Goal: Task Accomplishment & Management: Complete application form

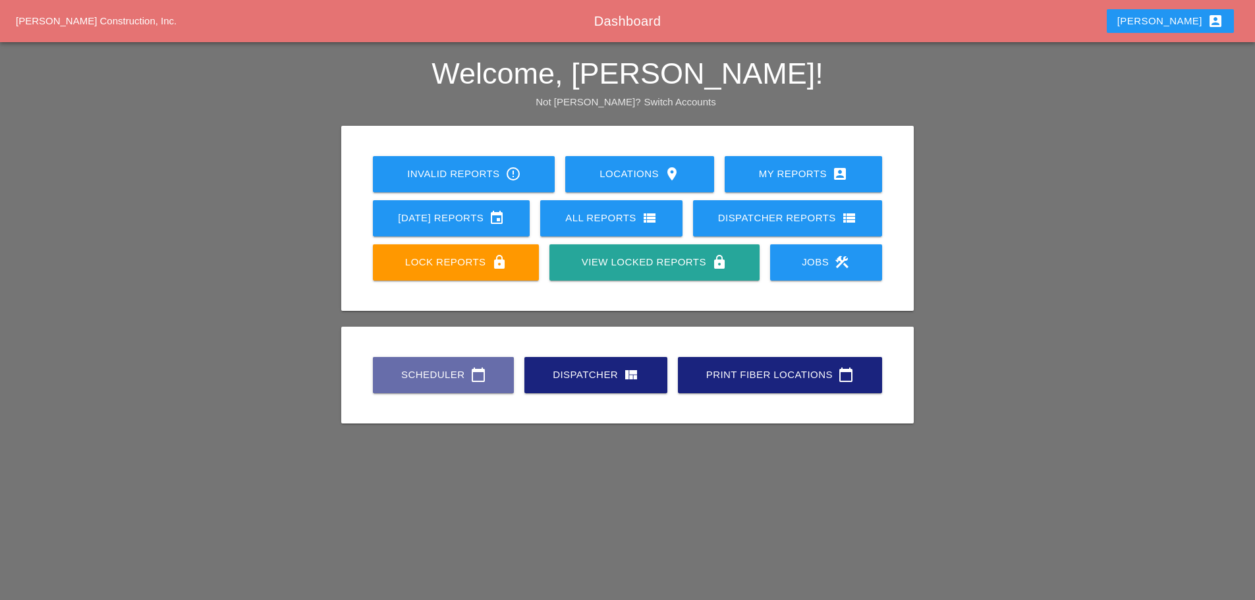
click at [429, 383] on link "Scheduler calendar_today" at bounding box center [443, 375] width 141 height 36
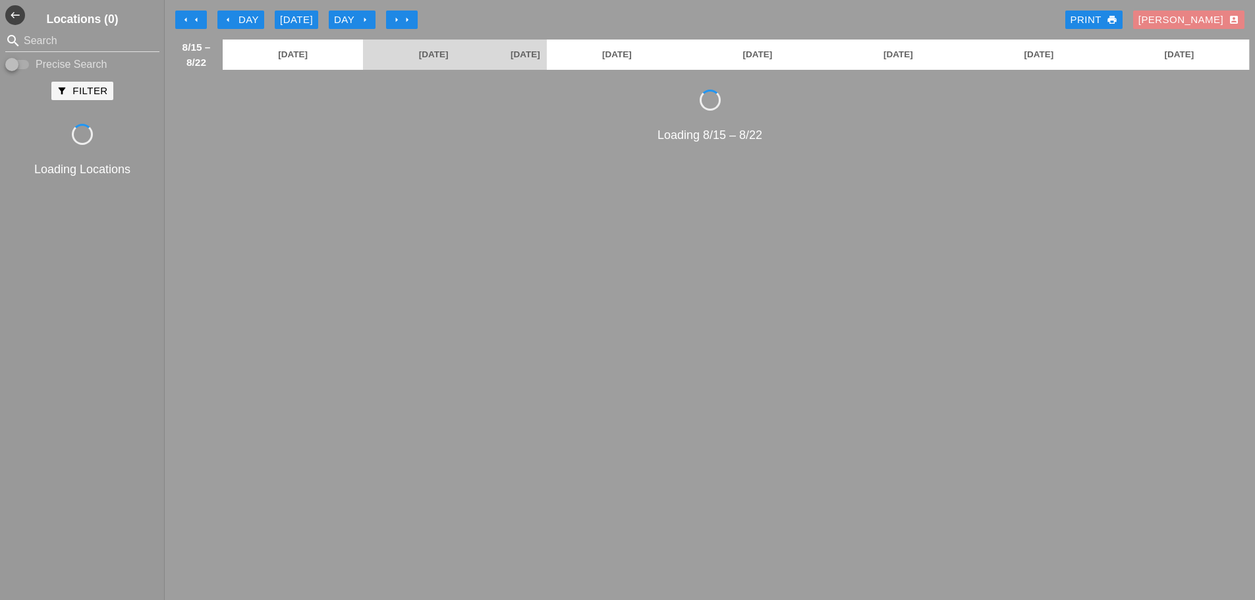
click at [1209, 20] on div "[PERSON_NAME] account_box" at bounding box center [1188, 20] width 101 height 15
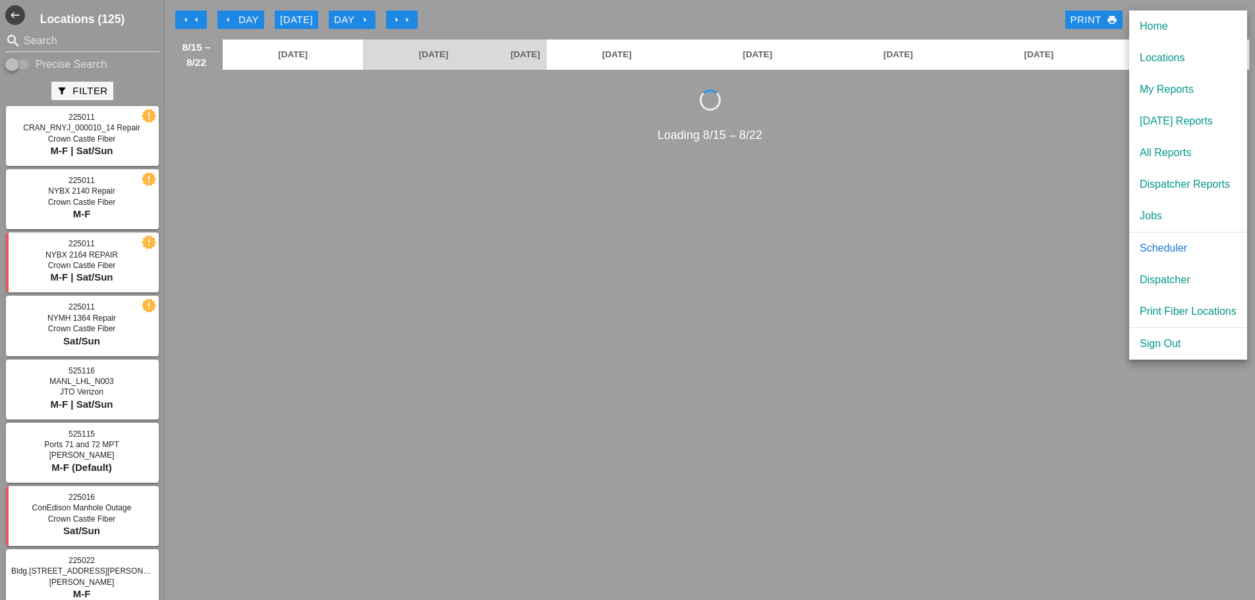
click at [1165, 117] on div "[DATE] Reports" at bounding box center [1187, 121] width 97 height 16
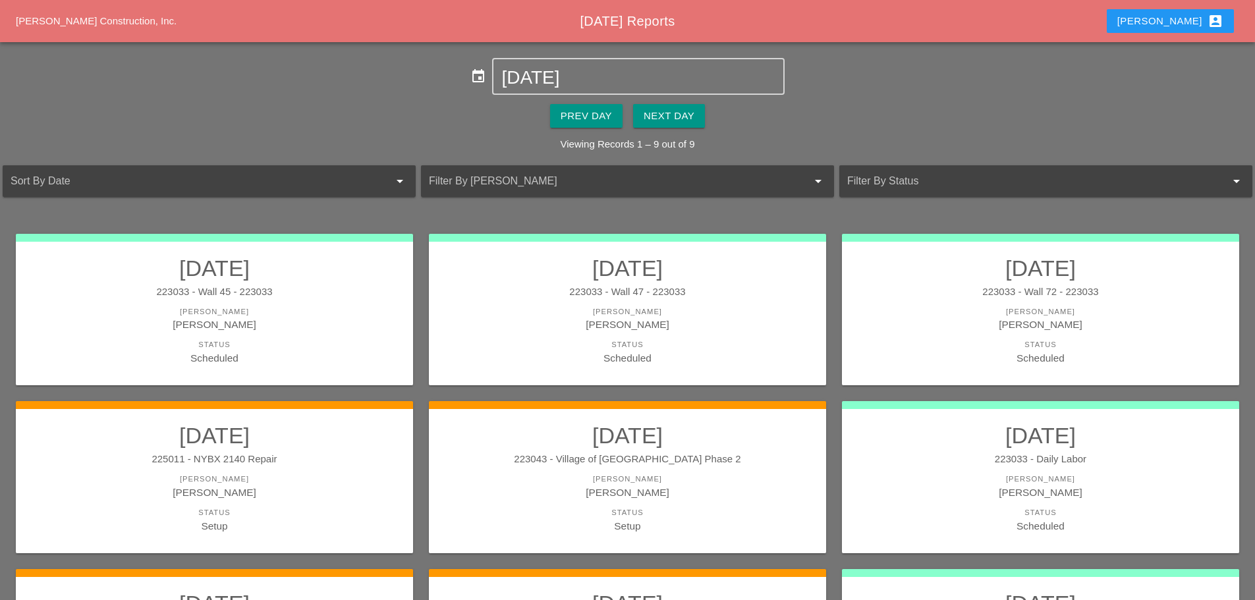
click at [625, 86] on input "[DATE]" at bounding box center [637, 77] width 273 height 21
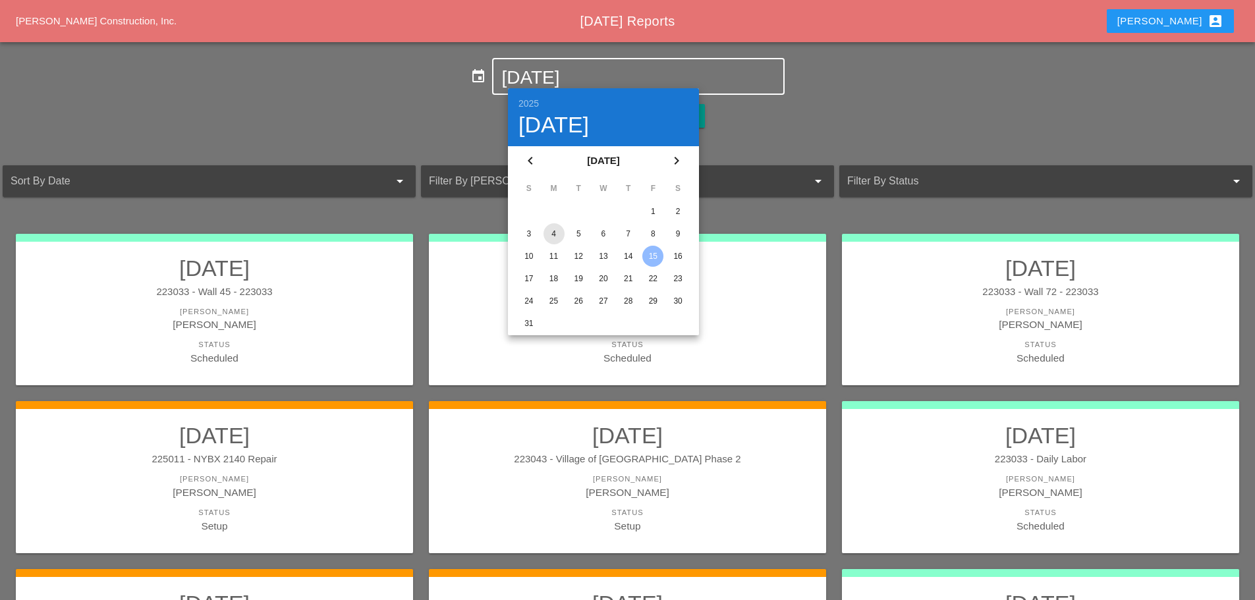
click at [547, 229] on div "4" at bounding box center [553, 233] width 21 height 21
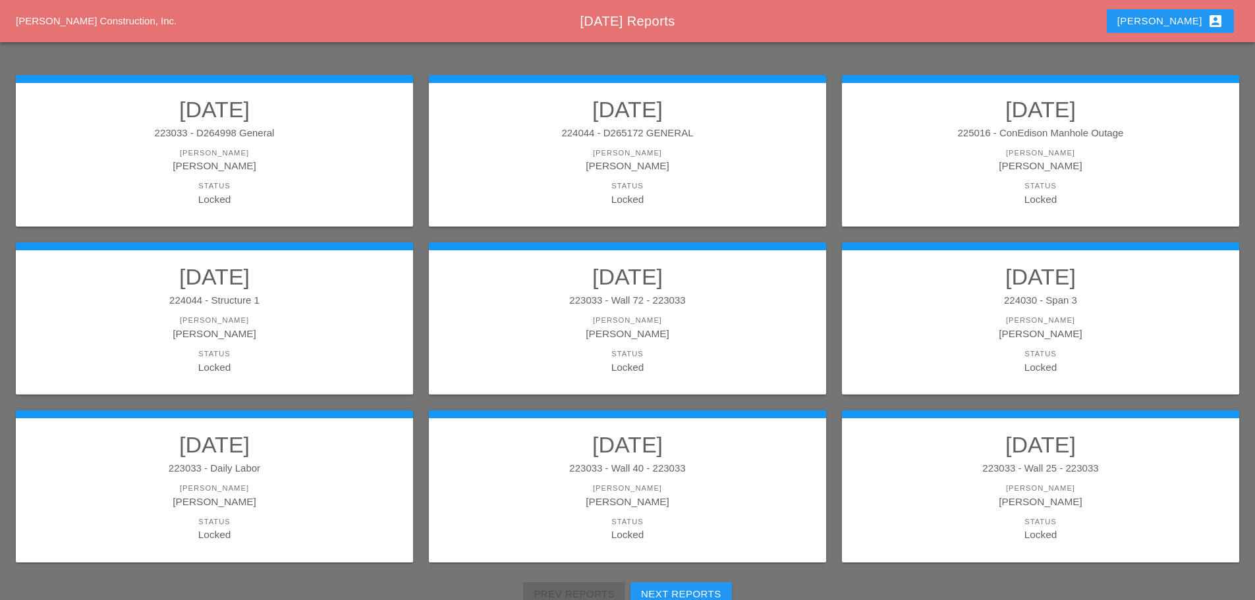
scroll to position [198, 0]
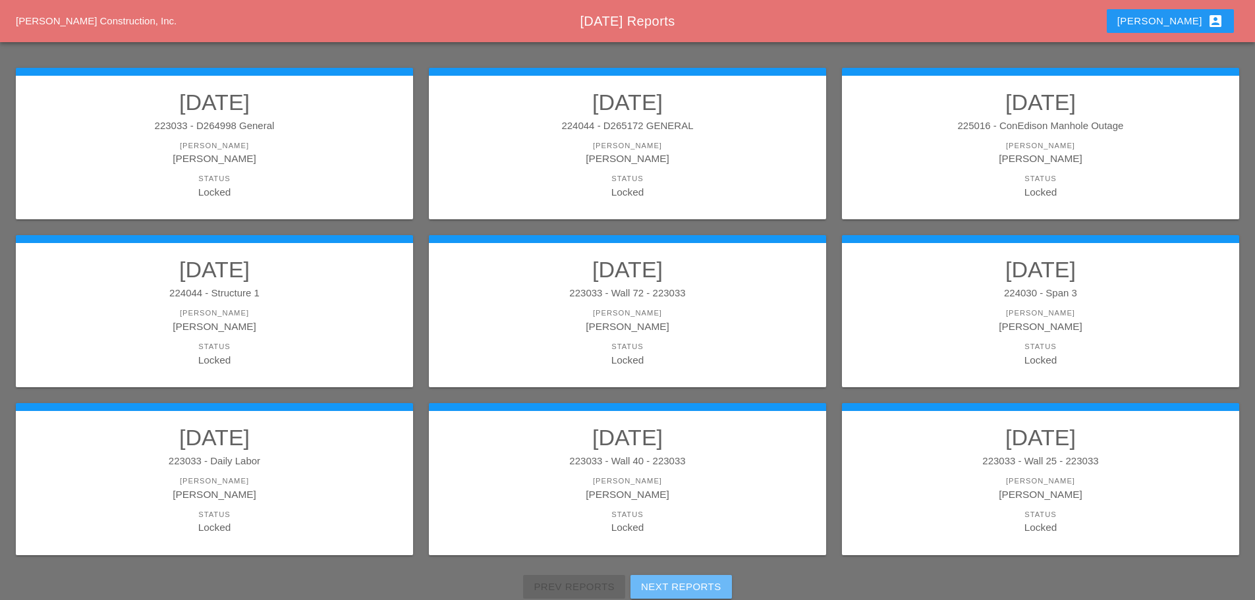
click at [707, 586] on div "Next Reports" at bounding box center [681, 587] width 80 height 15
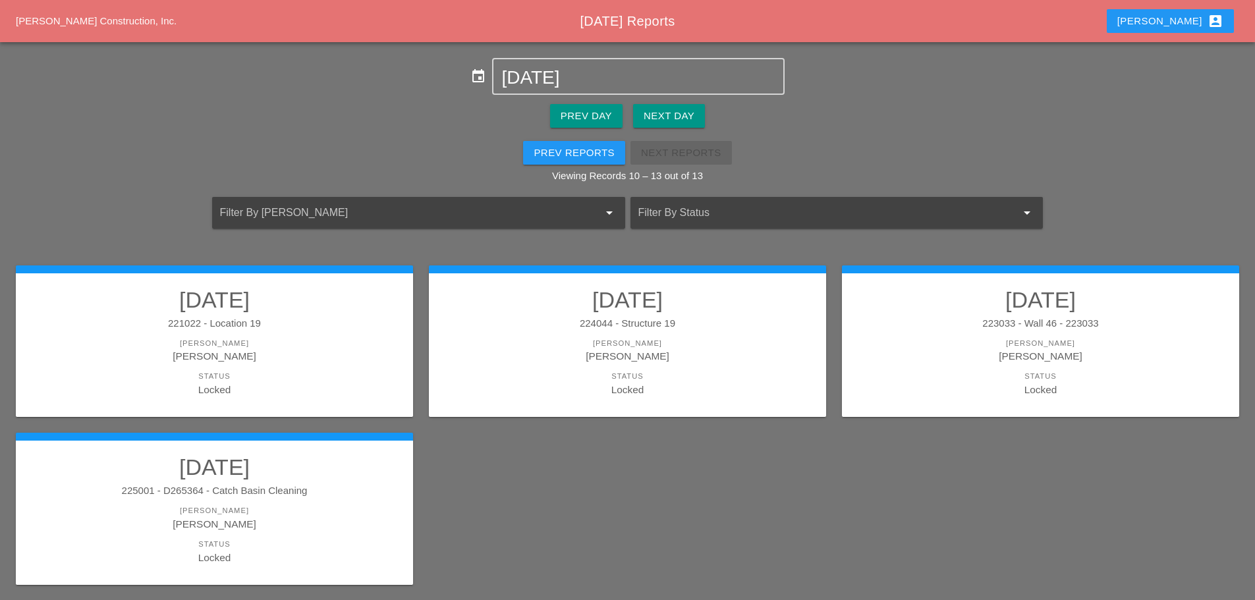
click at [273, 528] on div "[PERSON_NAME]" at bounding box center [214, 523] width 371 height 15
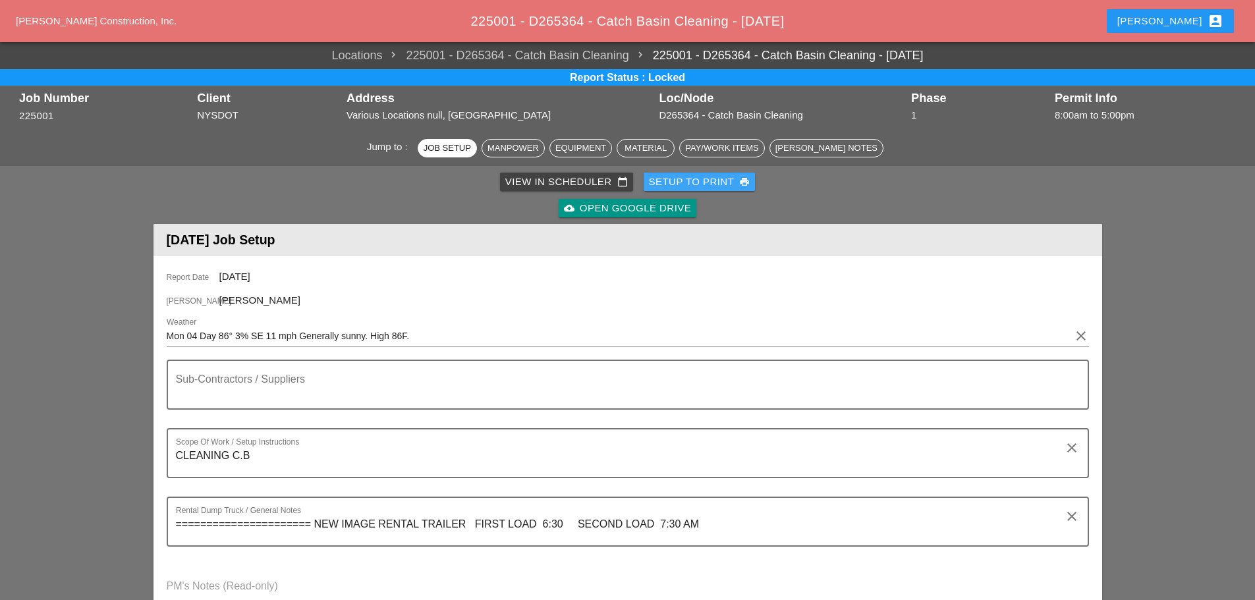
click at [663, 181] on div "Setup to Print print" at bounding box center [699, 182] width 101 height 15
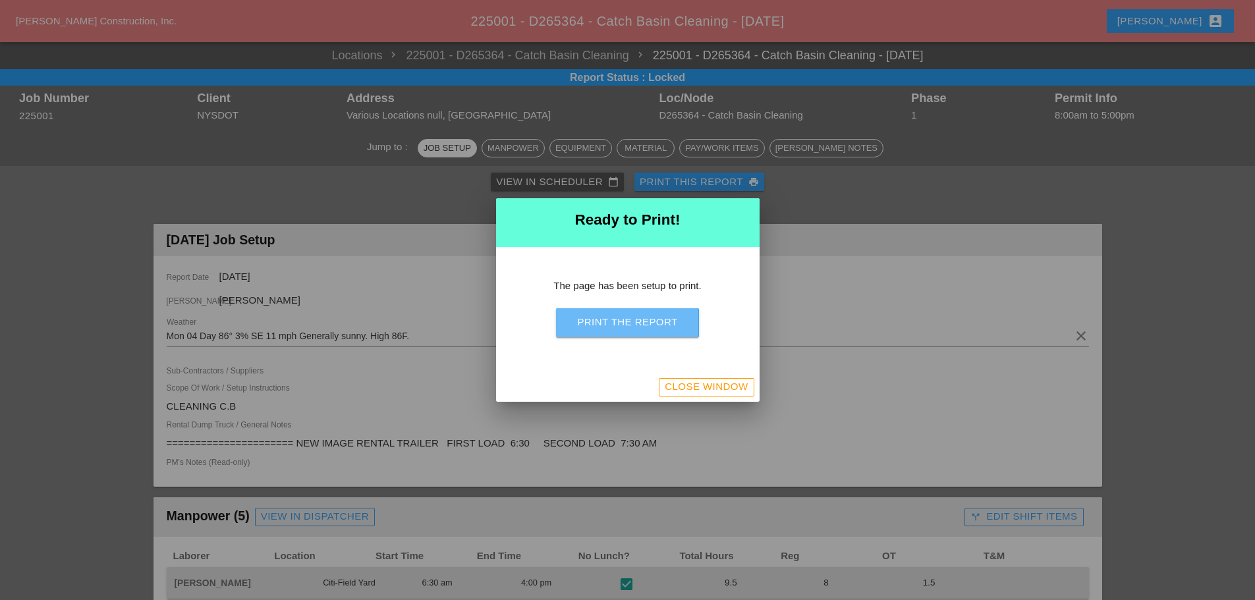
click at [639, 329] on div "Print the Report" at bounding box center [627, 322] width 100 height 15
drag, startPoint x: 721, startPoint y: 383, endPoint x: 1259, endPoint y: 180, distance: 575.7
click at [721, 383] on div "Close Window" at bounding box center [706, 386] width 83 height 15
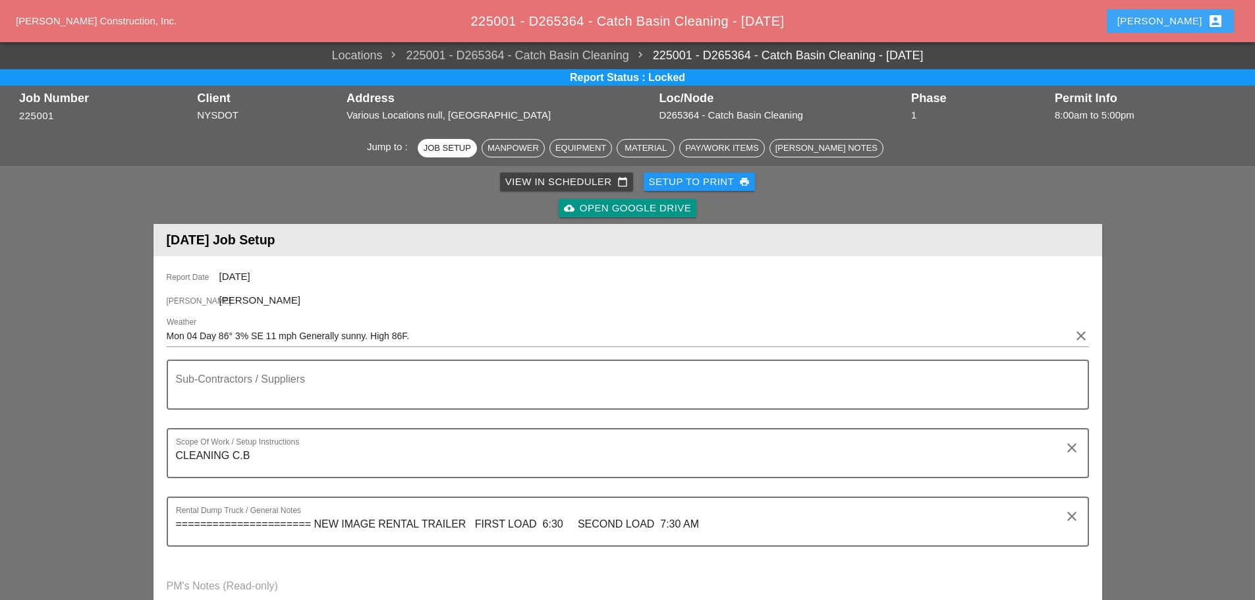
click at [1182, 16] on div "[PERSON_NAME] account_box" at bounding box center [1170, 21] width 106 height 16
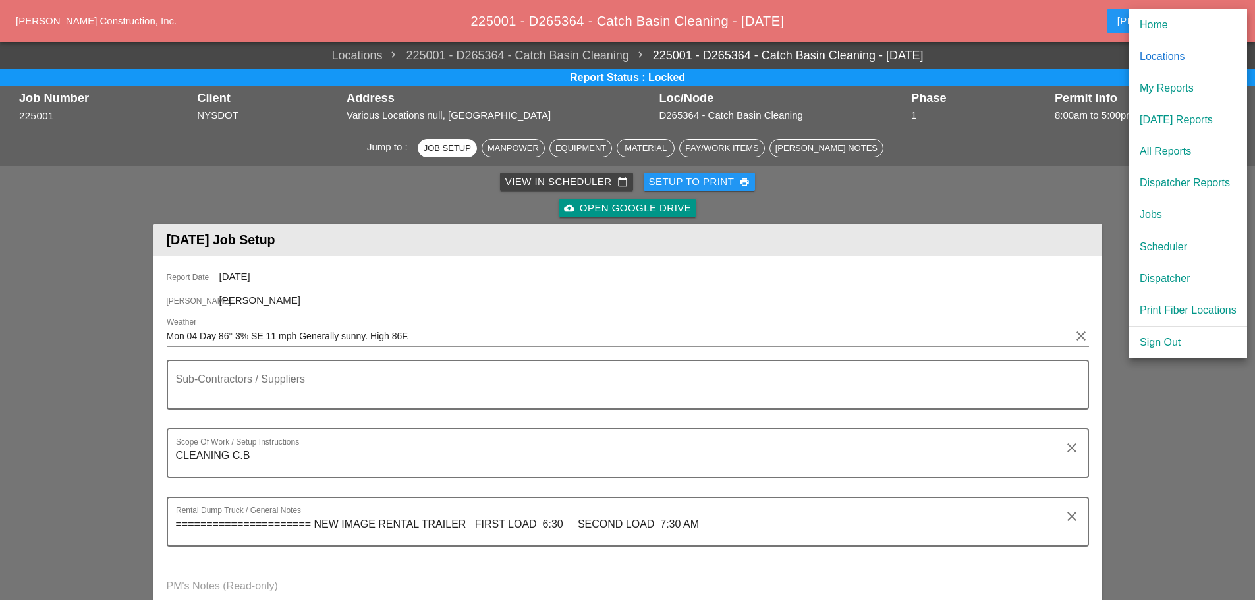
click at [1182, 119] on div "[DATE] Reports" at bounding box center [1187, 120] width 97 height 16
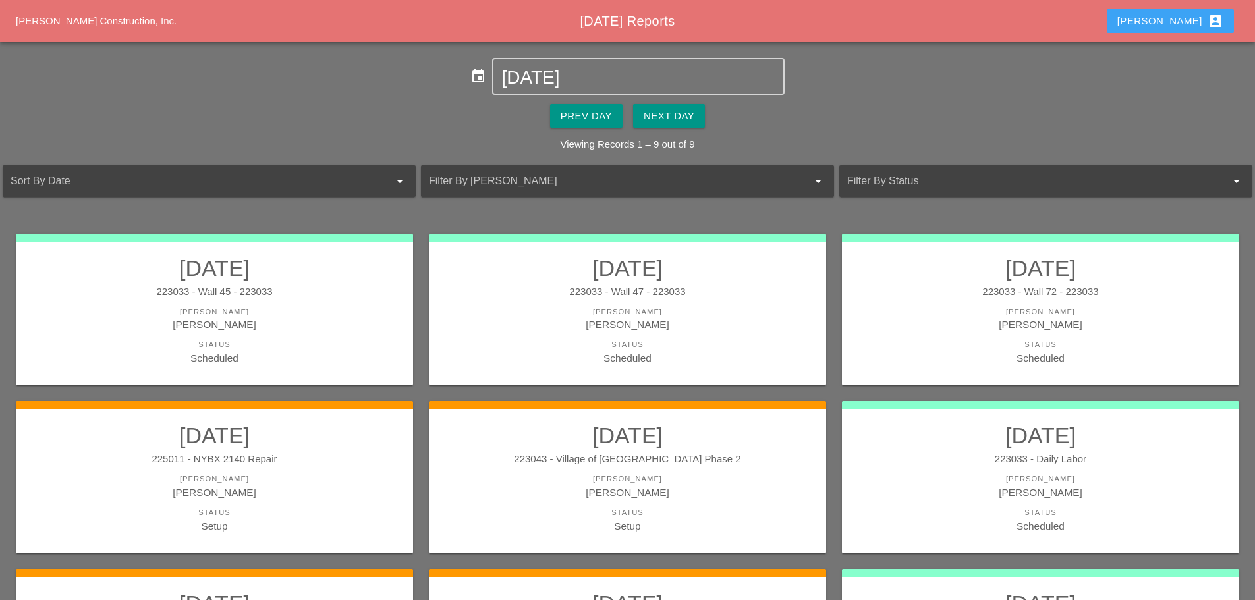
click at [1178, 22] on div "[PERSON_NAME] account_box" at bounding box center [1170, 21] width 106 height 16
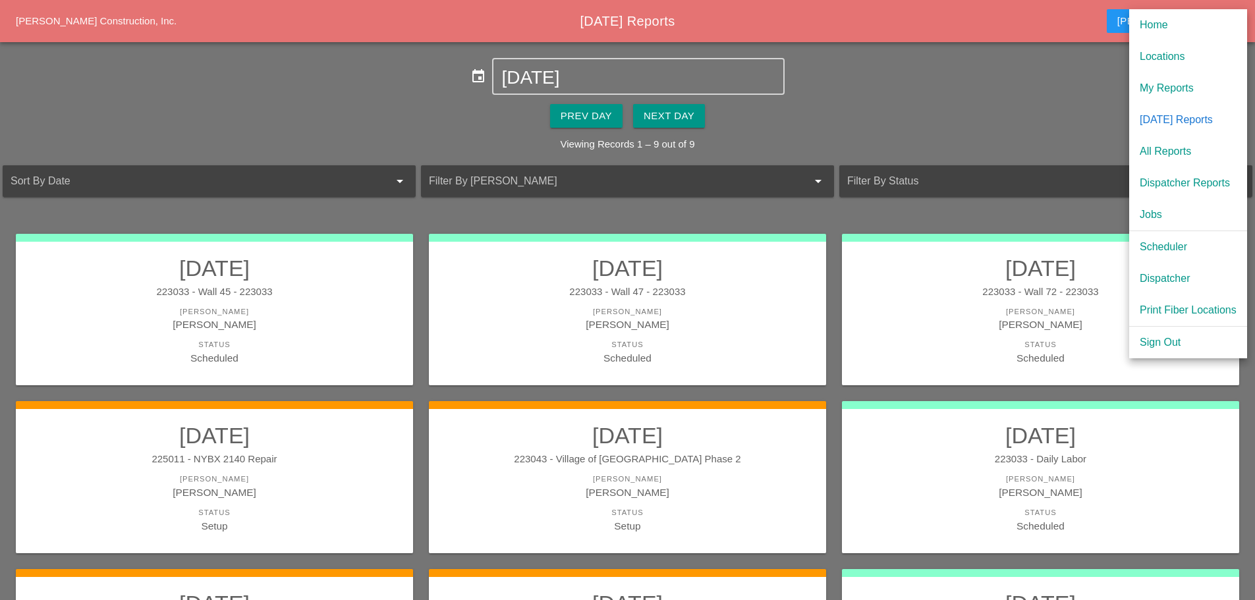
click at [1157, 242] on div "Scheduler" at bounding box center [1187, 247] width 97 height 16
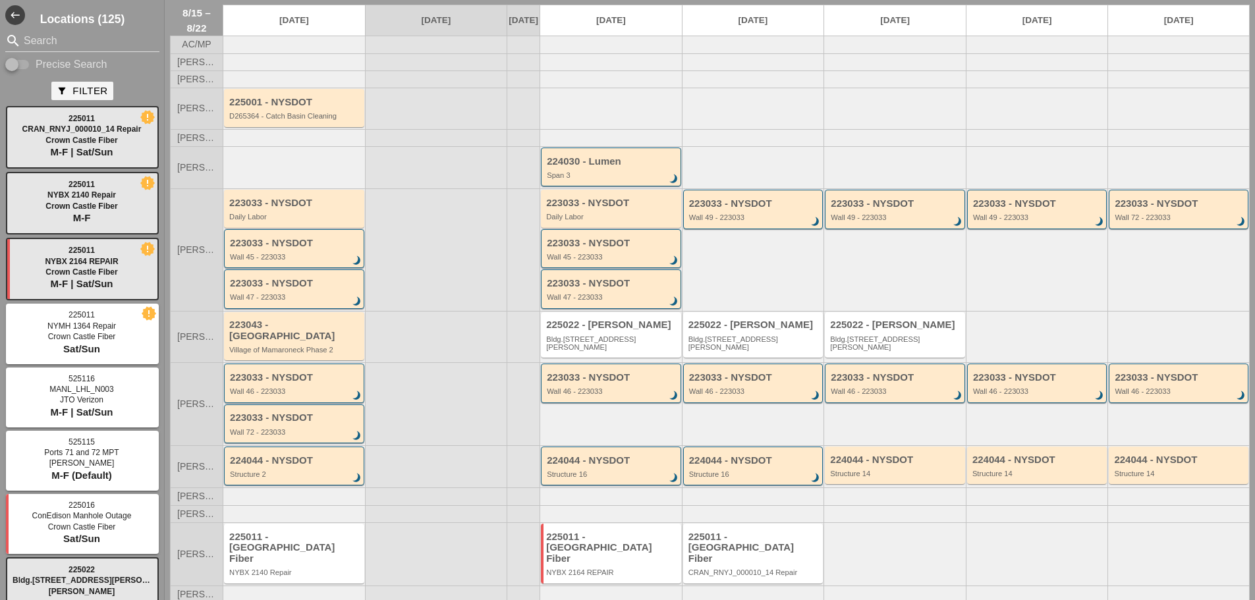
scroll to position [53, 0]
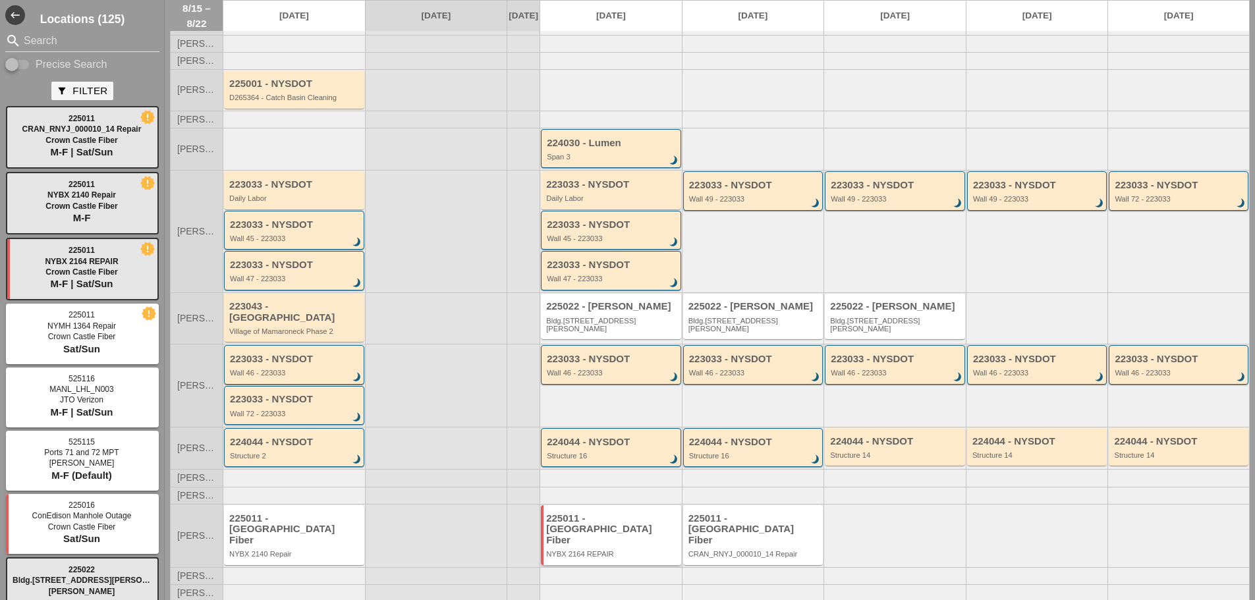
click at [577, 524] on div "225011 - [GEOGRAPHIC_DATA] Fiber" at bounding box center [612, 529] width 132 height 33
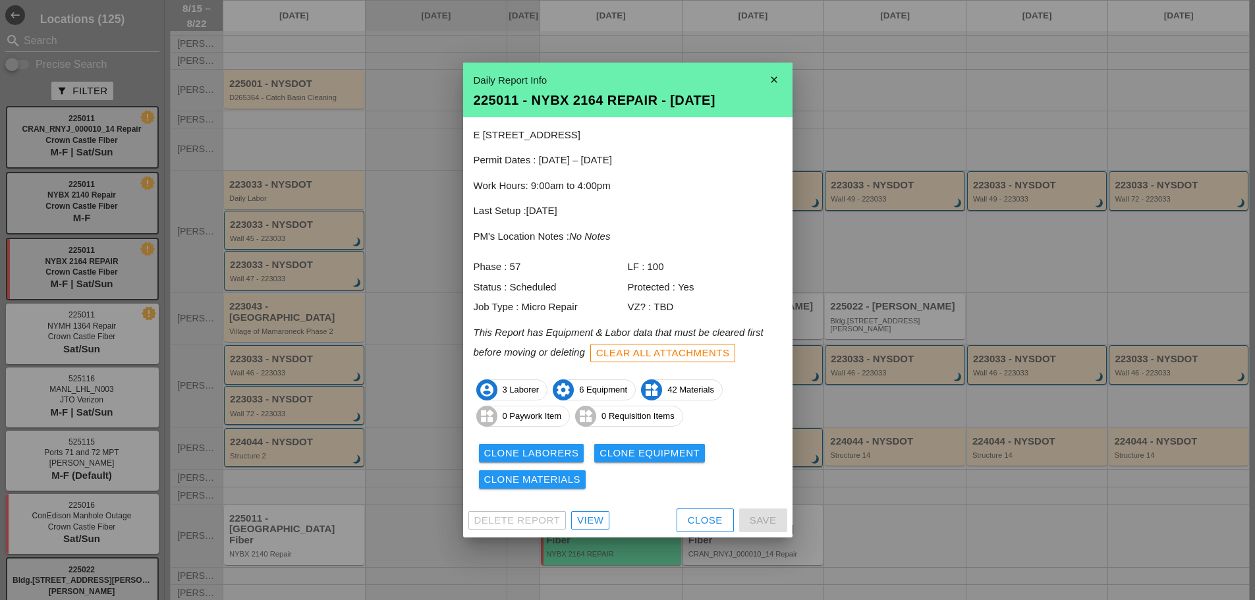
click at [778, 66] on div "Daily Report Info 225011 - NYBX 2164 REPAIR - [DATE]" at bounding box center [627, 90] width 329 height 55
click at [771, 74] on icon "close" at bounding box center [774, 80] width 26 height 26
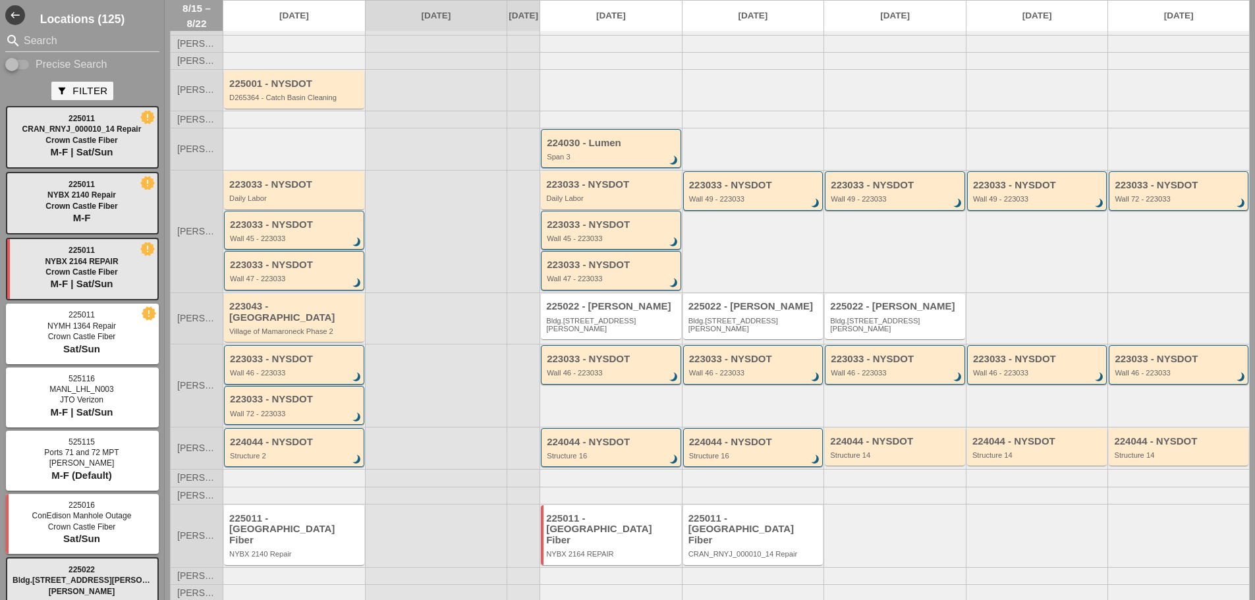
scroll to position [0, 0]
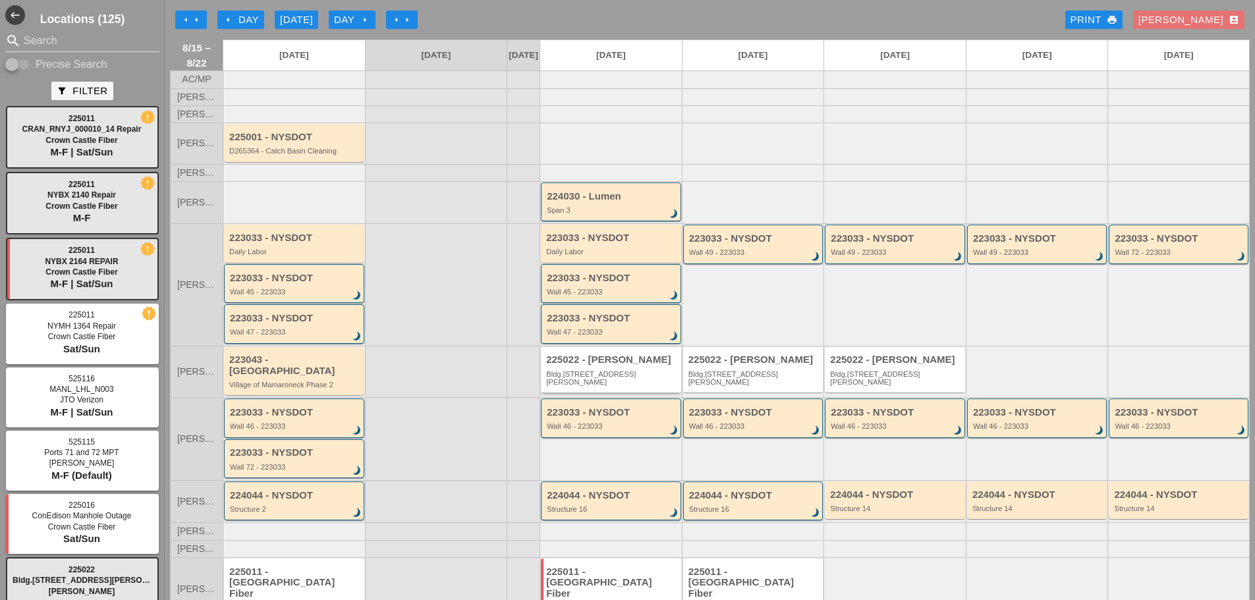
click at [568, 379] on div "Bldg.[STREET_ADDRESS][PERSON_NAME]" at bounding box center [612, 378] width 132 height 16
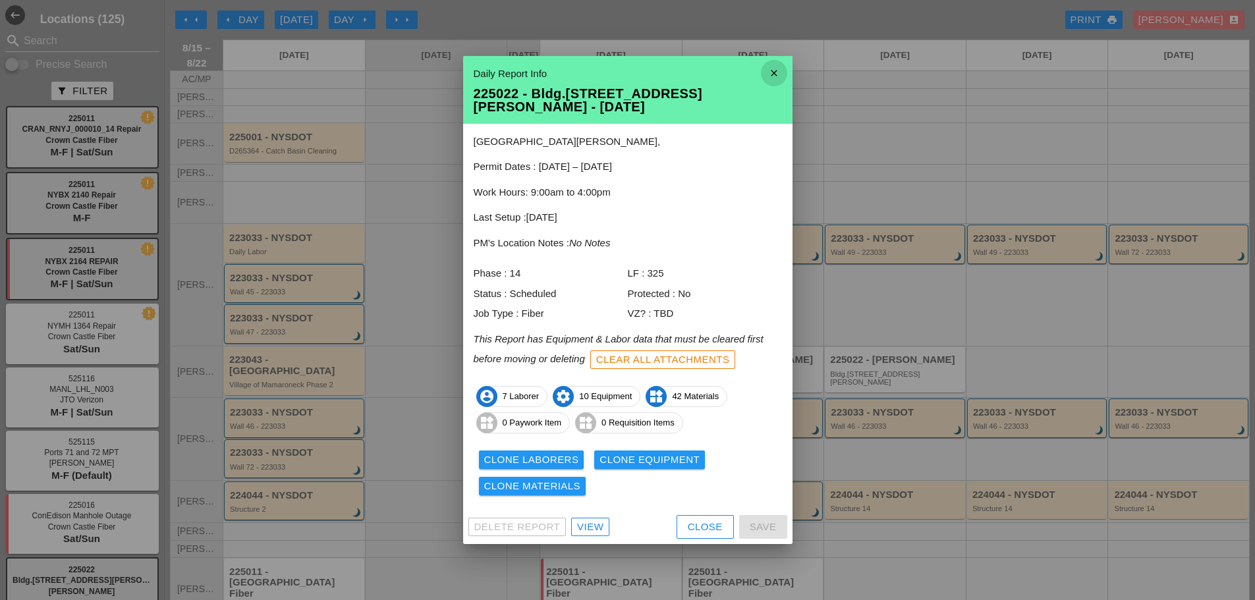
click at [777, 81] on icon "close" at bounding box center [774, 73] width 26 height 26
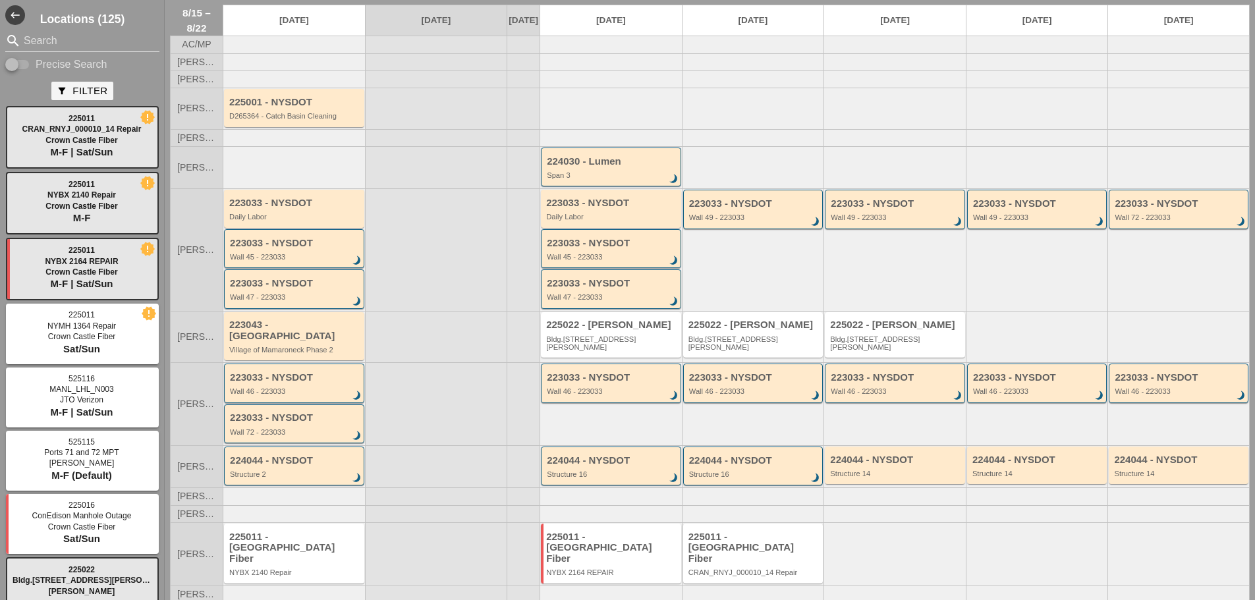
scroll to position [53, 0]
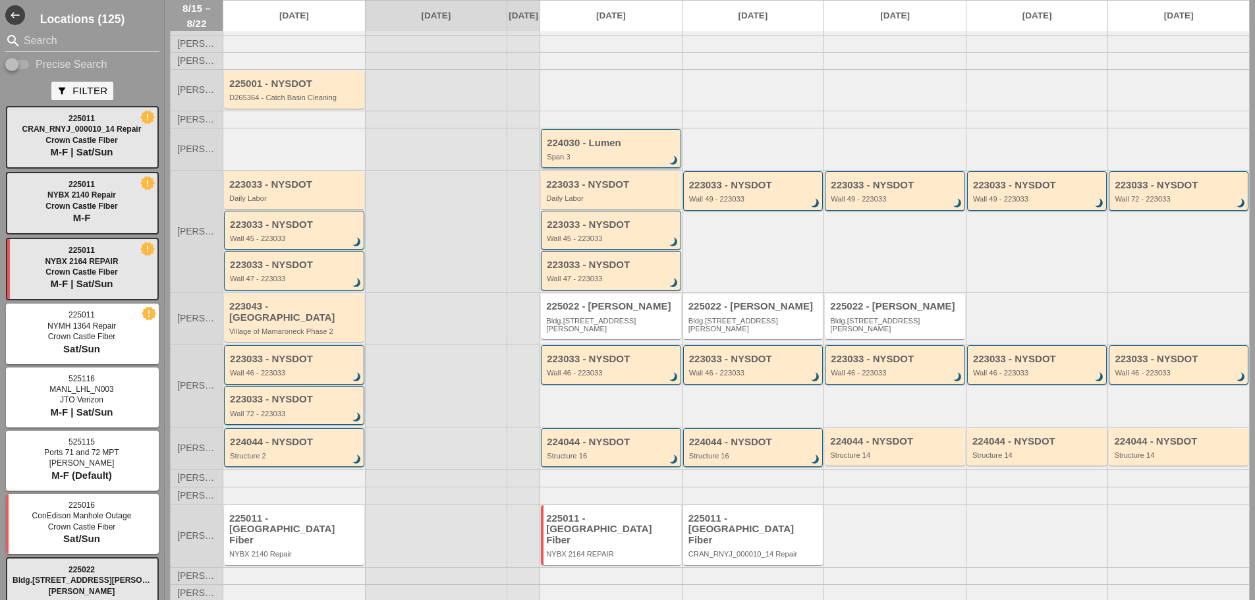
click at [589, 161] on div "224030 - Lumen Span 3 brightness_3" at bounding box center [612, 150] width 130 height 24
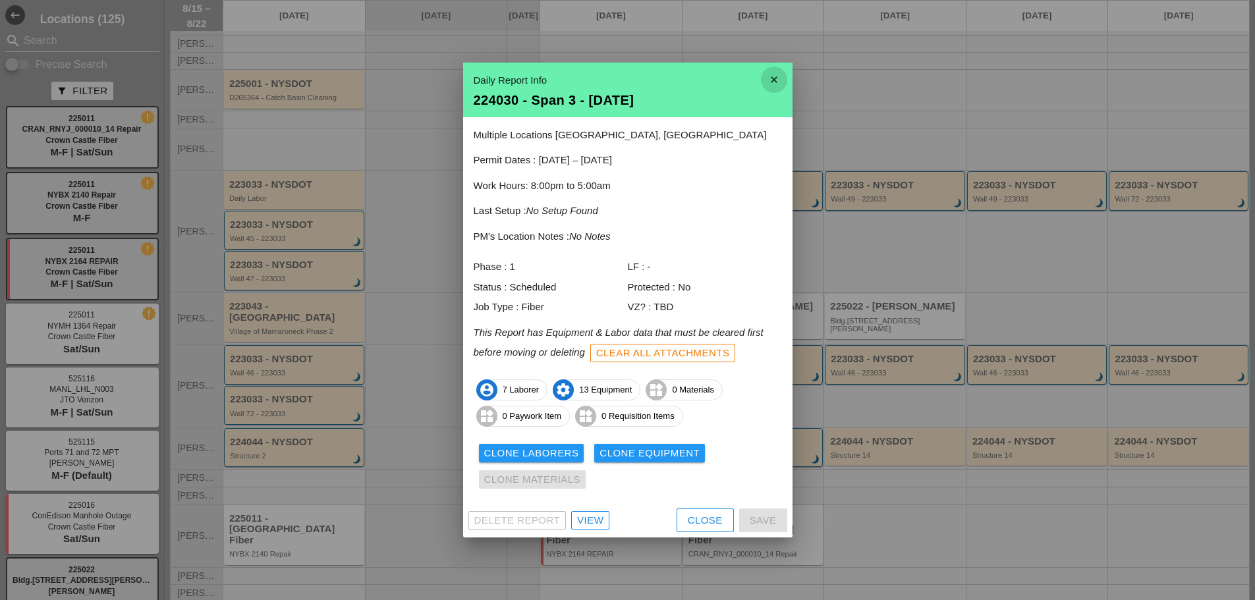
click at [777, 78] on icon "close" at bounding box center [774, 80] width 26 height 26
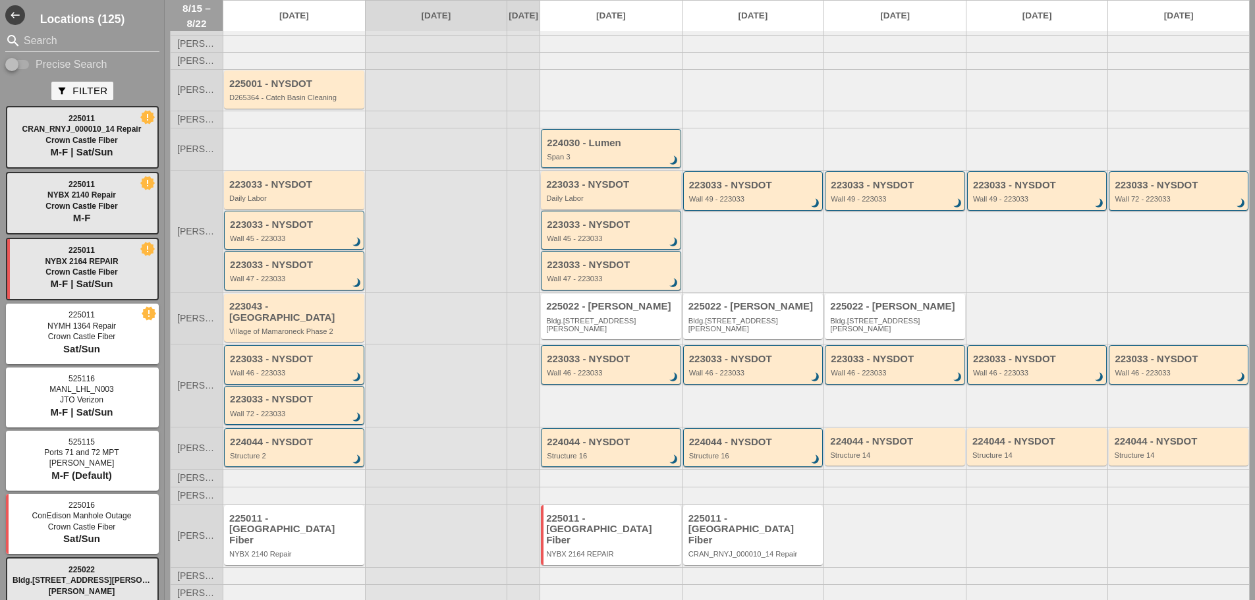
click at [602, 202] on div "Daily Labor" at bounding box center [612, 198] width 132 height 8
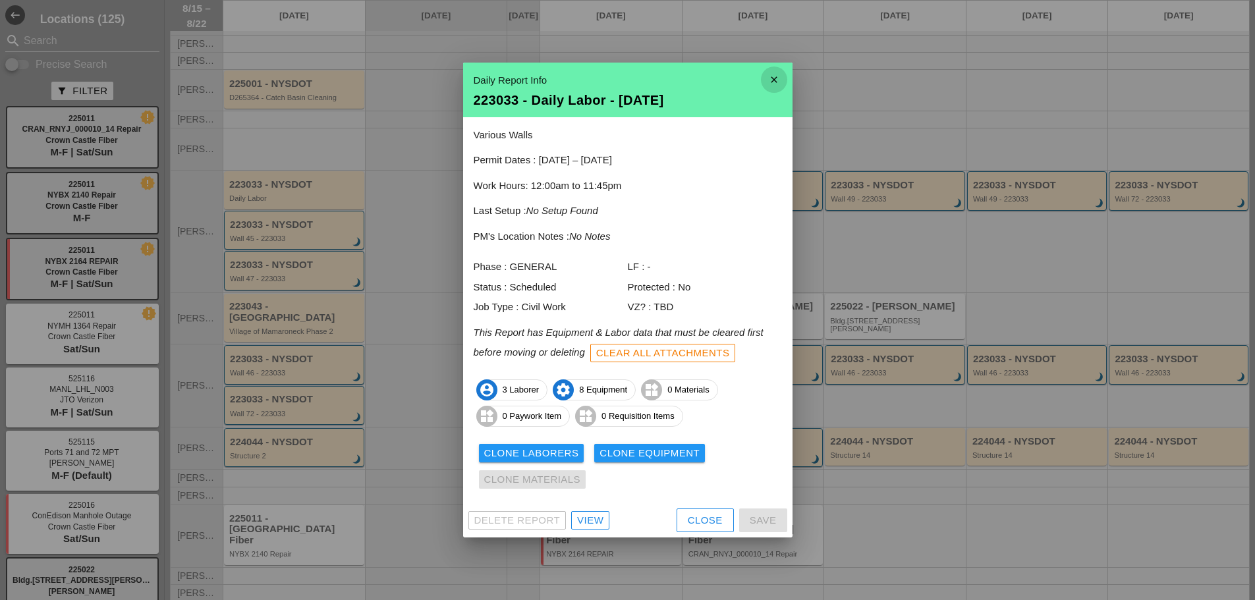
click at [774, 74] on icon "close" at bounding box center [774, 80] width 26 height 26
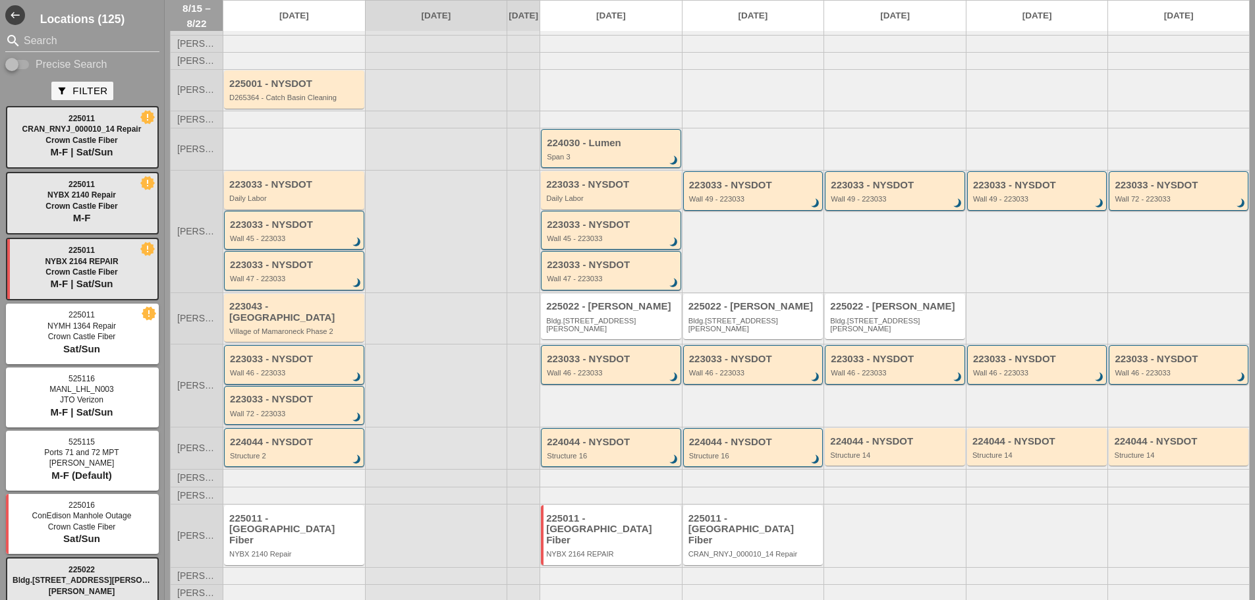
click at [289, 202] on div "Daily Labor" at bounding box center [295, 198] width 132 height 8
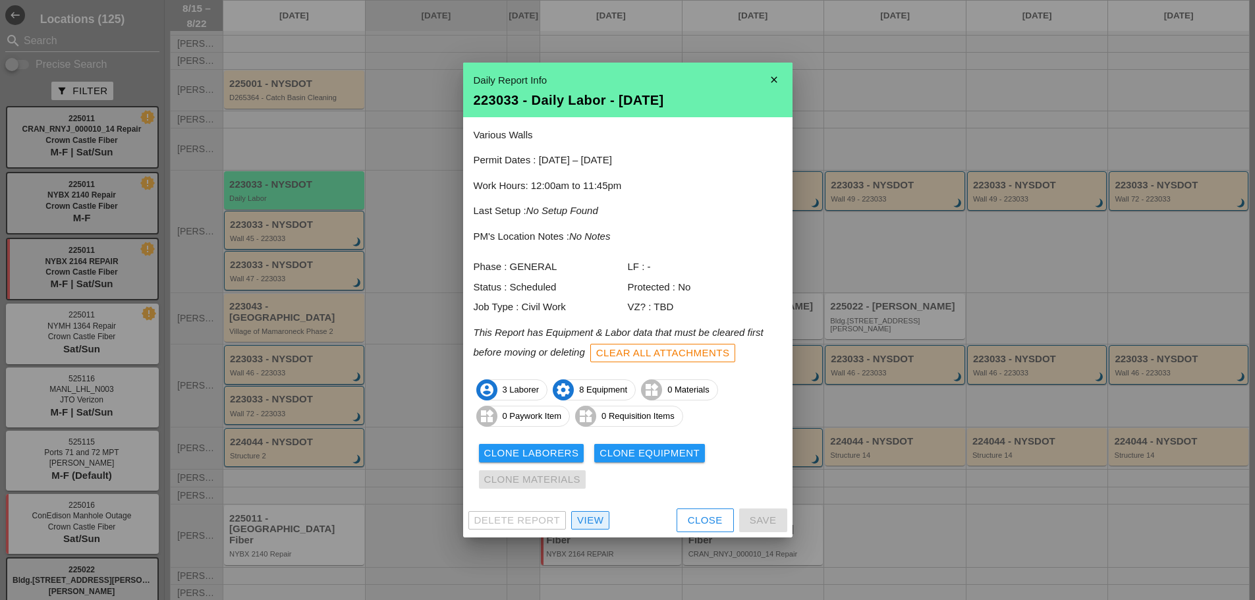
click at [584, 520] on div "View" at bounding box center [590, 520] width 26 height 15
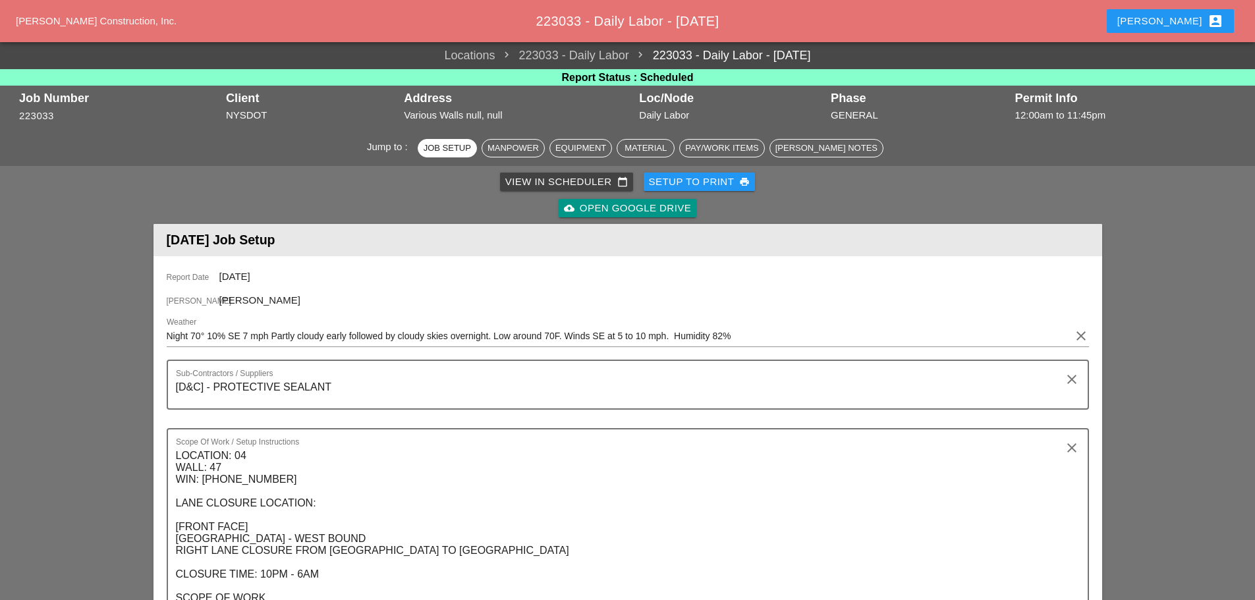
click at [169, 330] on input "Night 70° 10% SE 7 mph Partly cloudy early followed by cloudy skies overnight. …" at bounding box center [619, 335] width 904 height 21
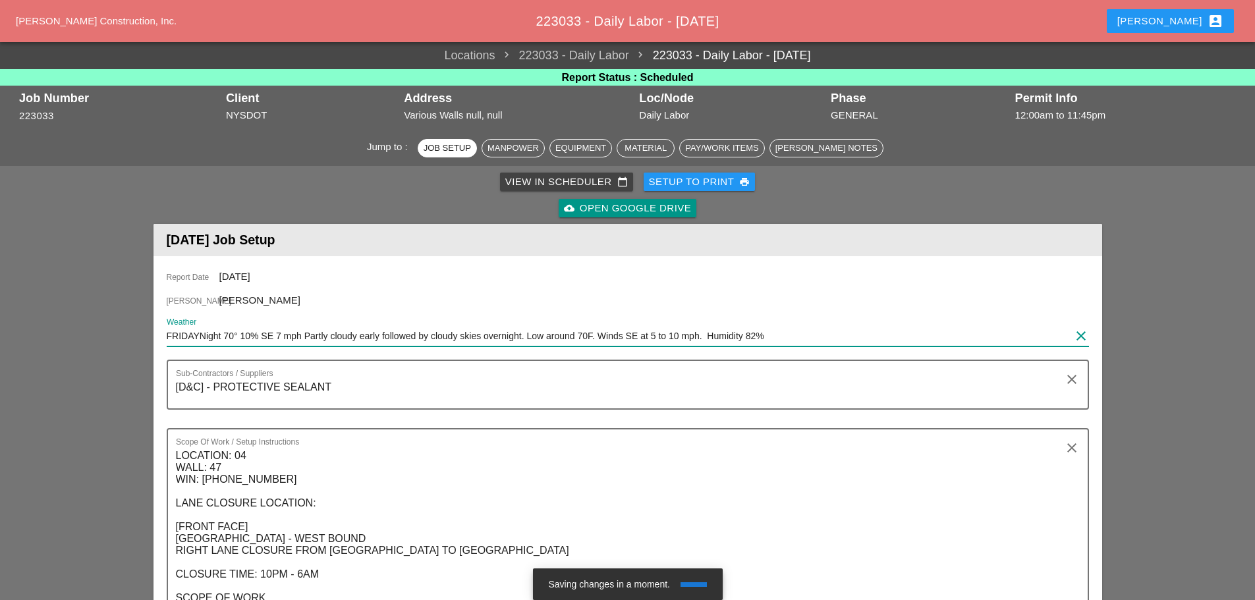
type input "[DATE] Night 70° 10% SE 7 mph Partly cloudy early followed by cloudy skies over…"
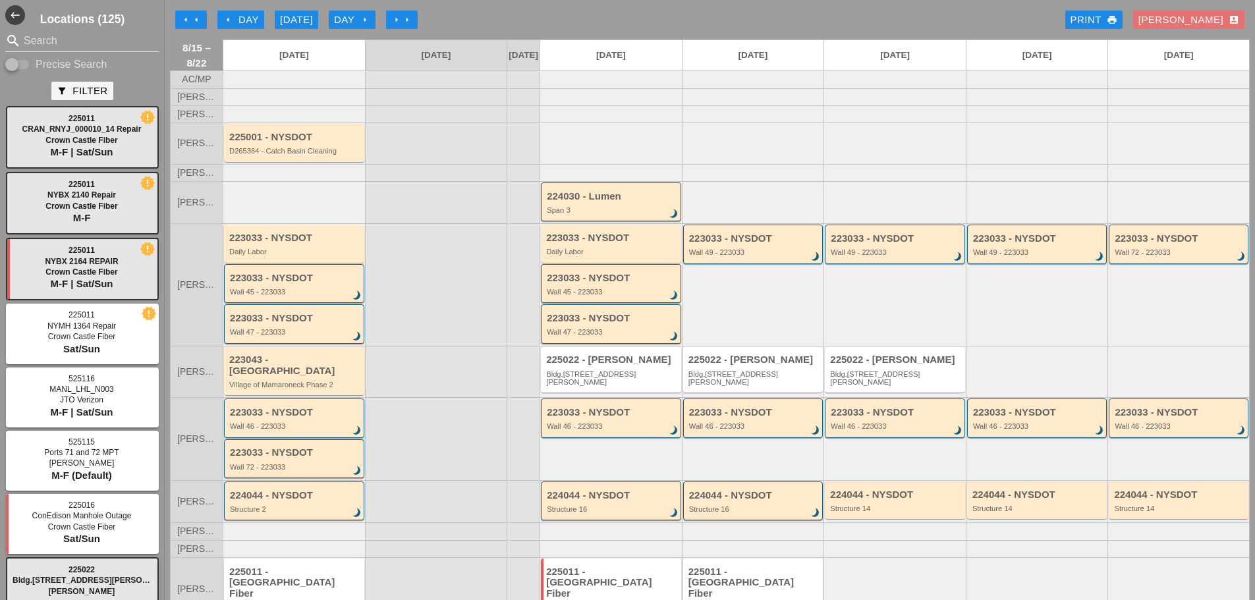
click at [318, 428] on div "Wall 46 - 223033" at bounding box center [295, 426] width 130 height 8
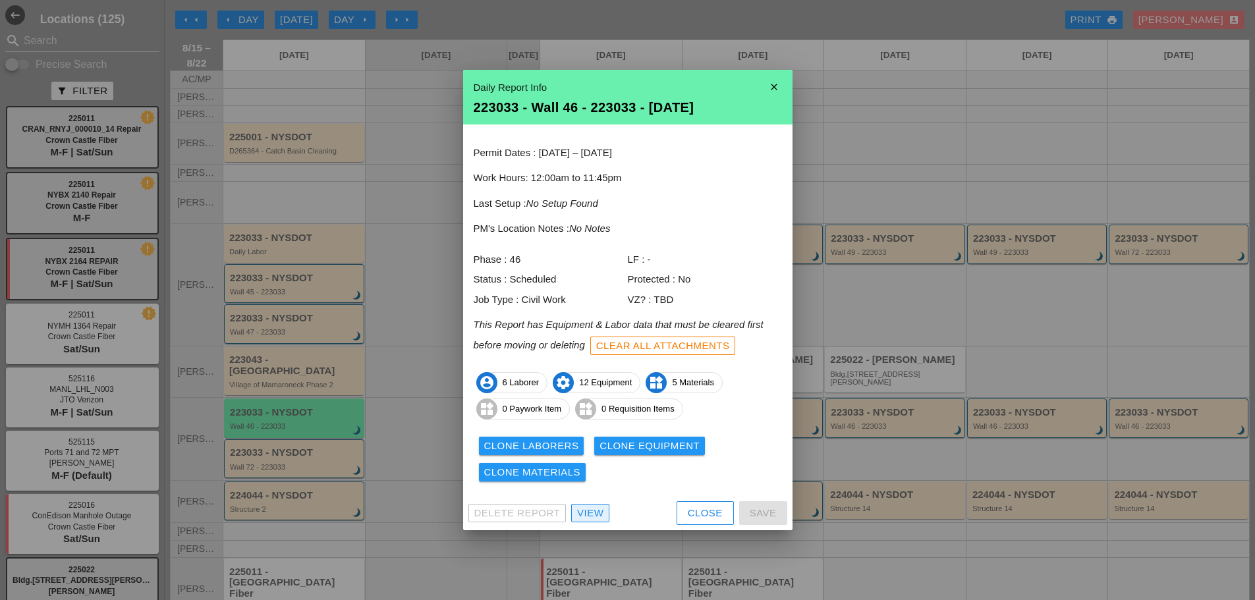
click at [594, 512] on div "View" at bounding box center [590, 513] width 26 height 15
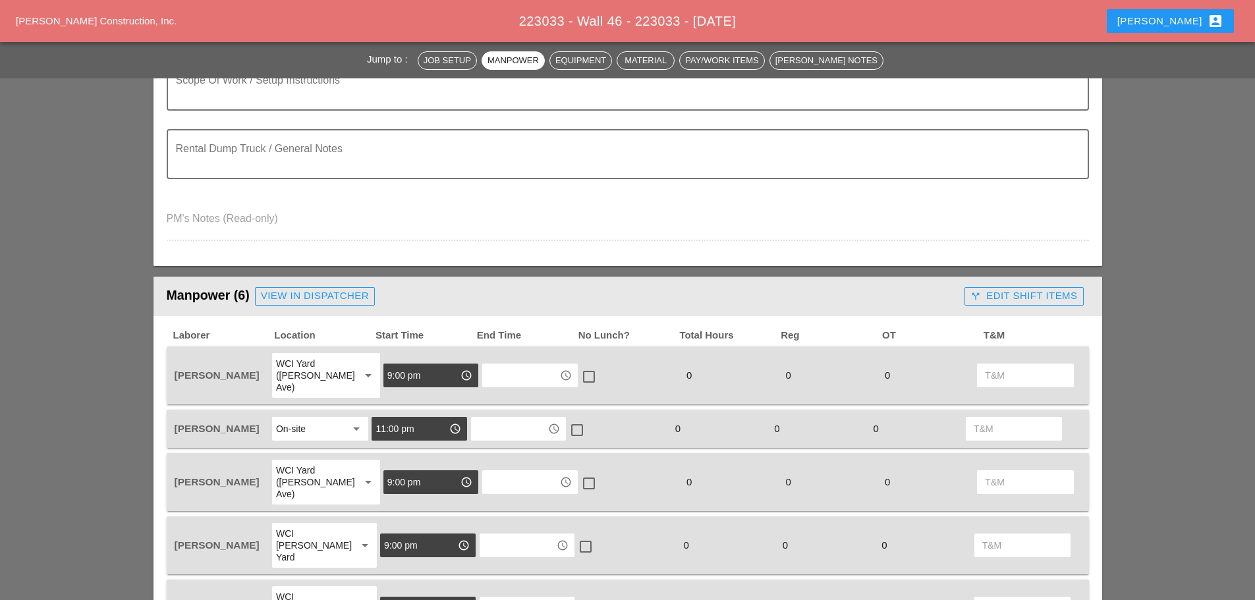
scroll to position [66, 0]
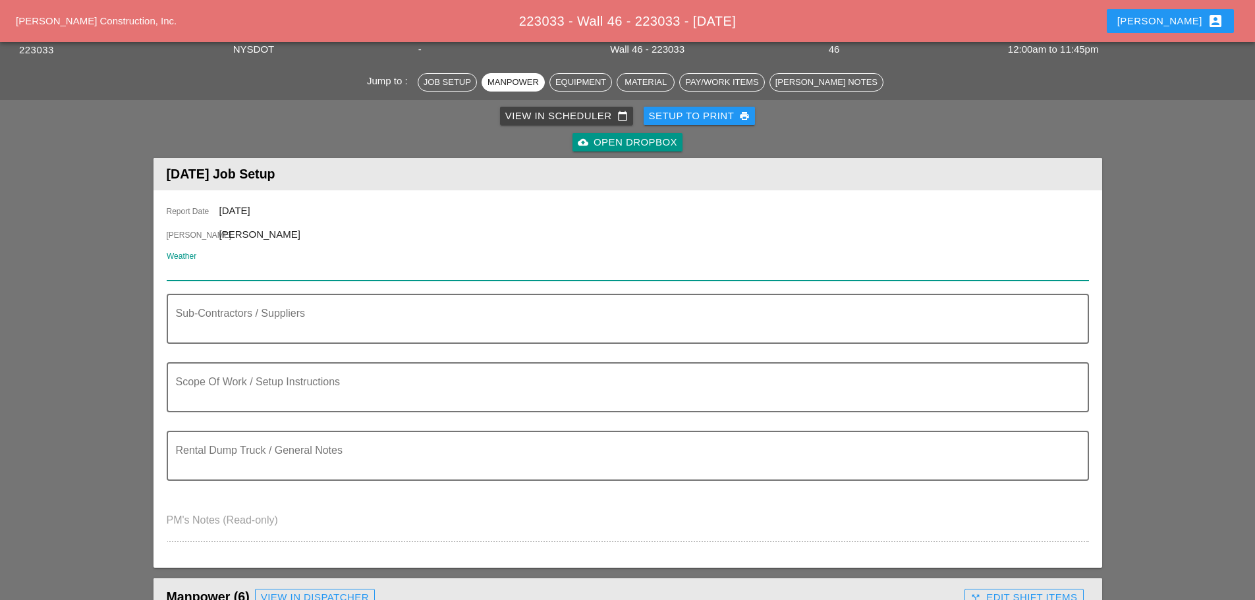
paste input "Night 72° 8% ESE 11 mph Partly cloudy skies during the evening will give way to…"
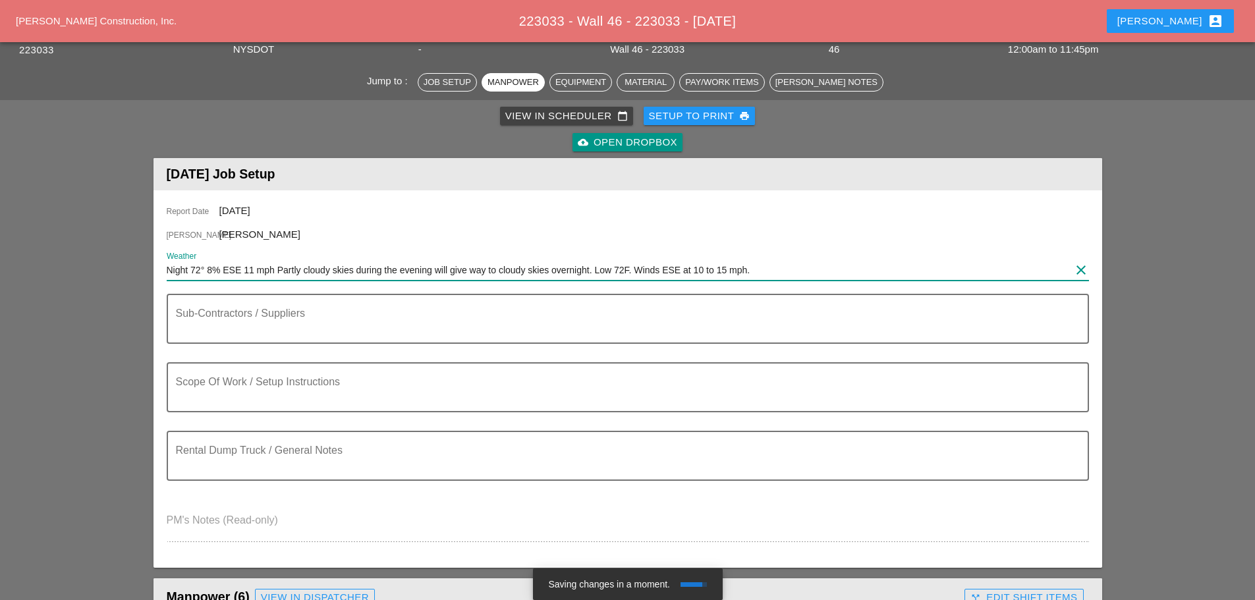
click at [167, 267] on input "Night 72° 8% ESE 11 mph Partly cloudy skies during the evening will give way to…" at bounding box center [619, 270] width 904 height 21
type input "[DATE] Night 72° 8% ESE 11 mph Partly cloudy skies during the evening will give…"
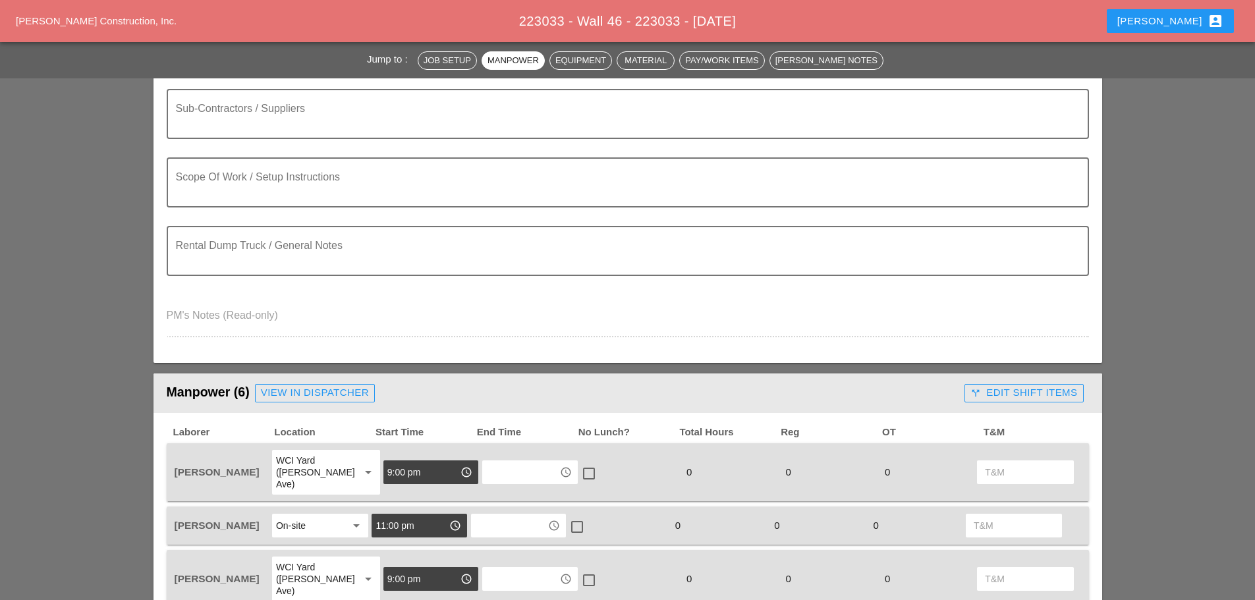
scroll to position [132, 0]
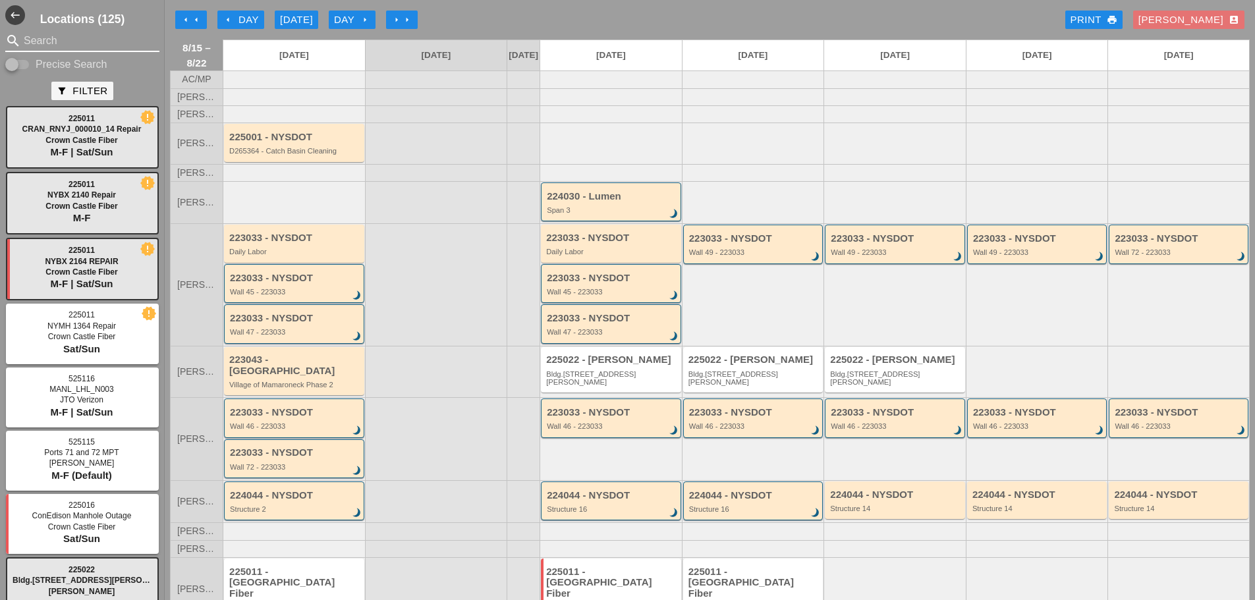
click at [76, 40] on input "Search" at bounding box center [82, 40] width 117 height 21
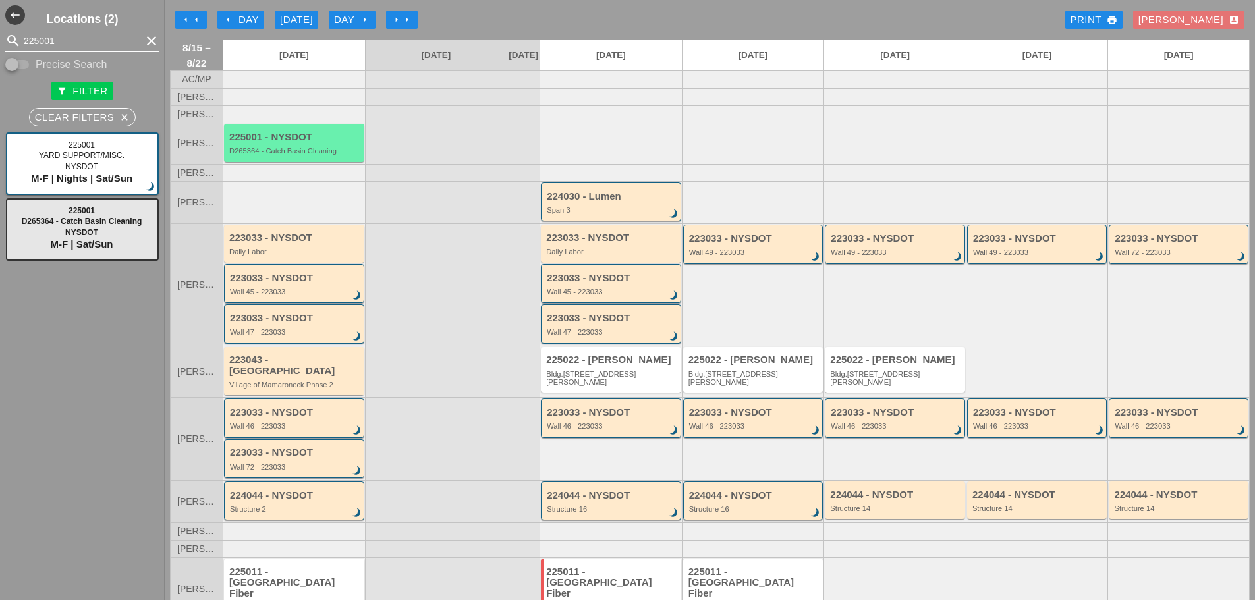
type input "225001"
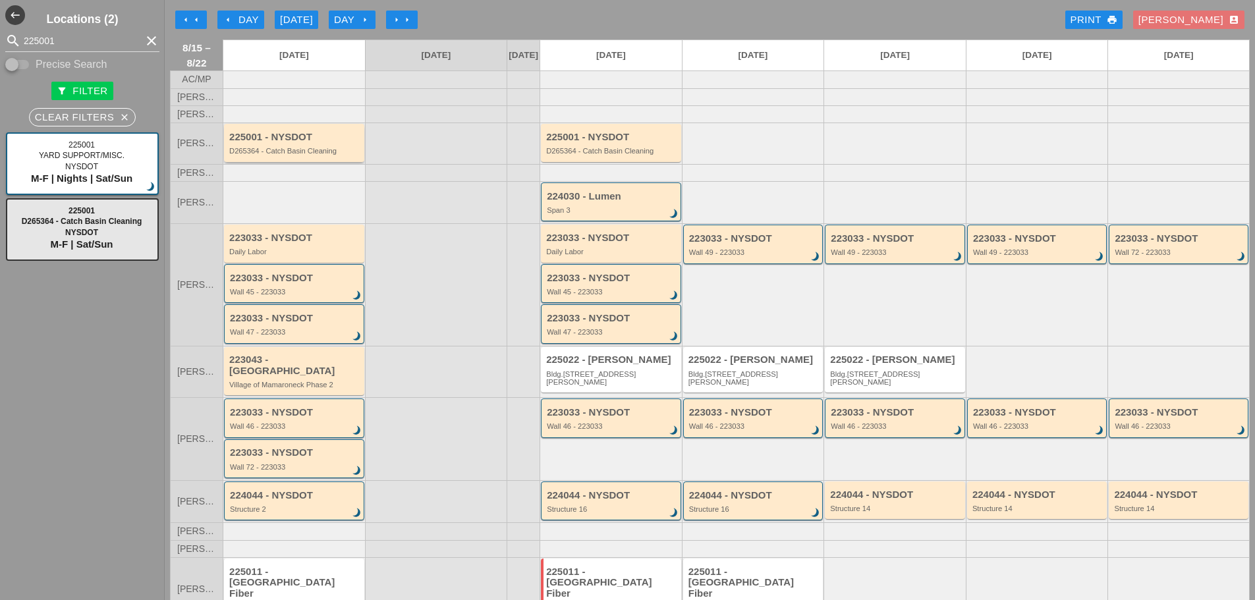
click at [275, 155] on div "D265364 - Catch Basin Cleaning" at bounding box center [295, 151] width 132 height 8
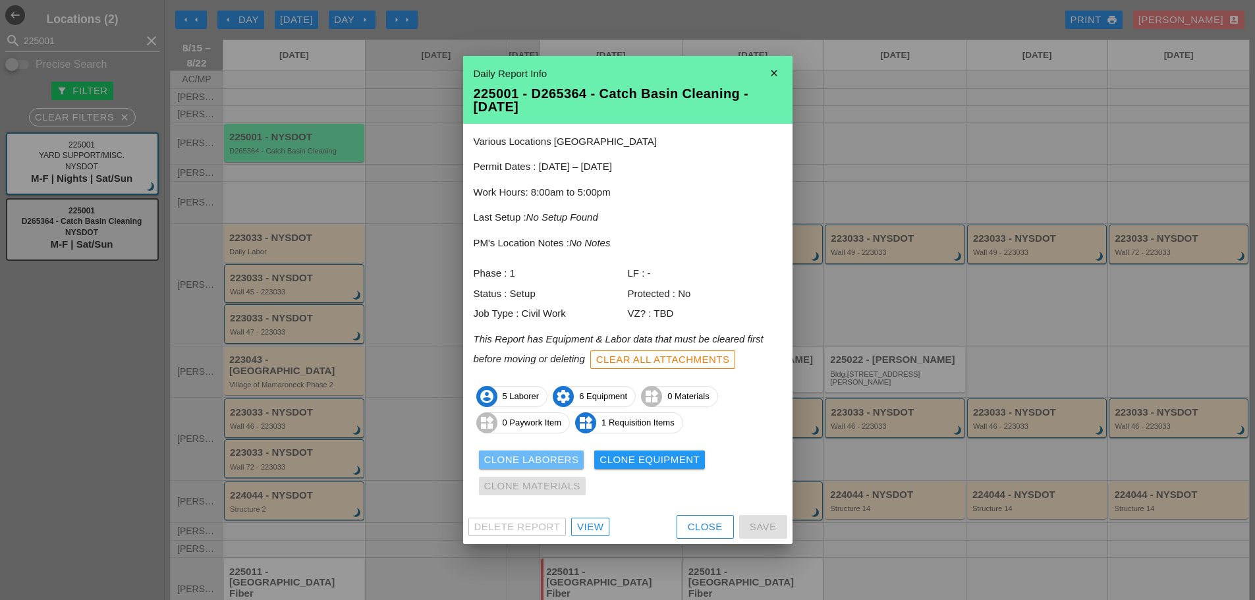
click at [547, 457] on div "Clone Laborers" at bounding box center [531, 459] width 95 height 15
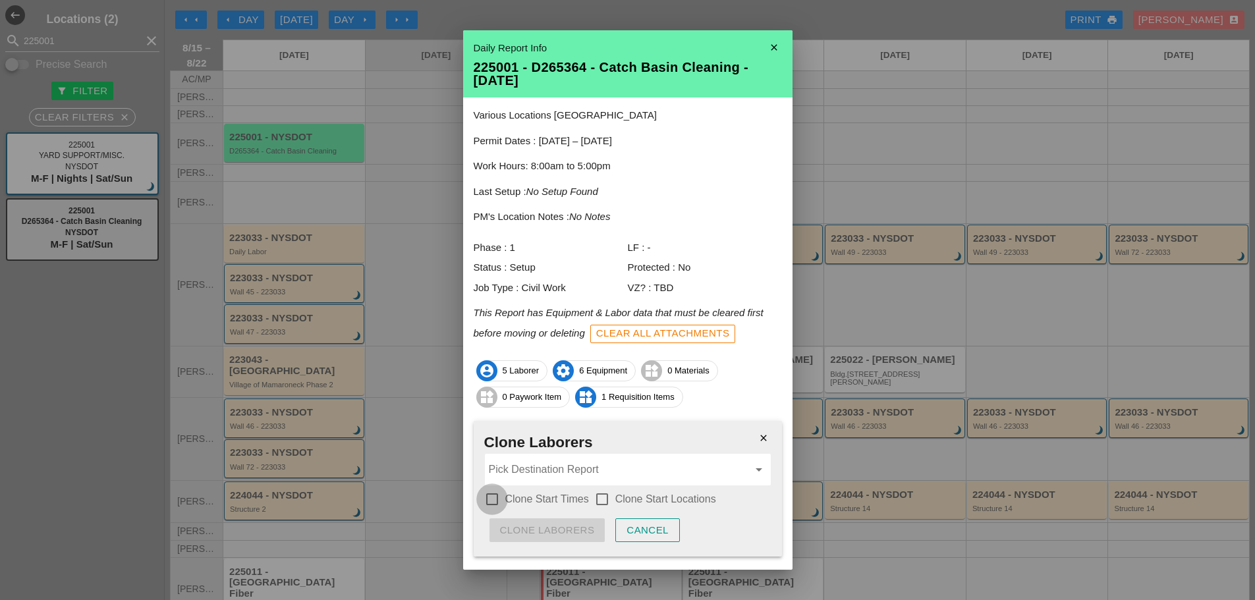
click at [499, 497] on div at bounding box center [492, 499] width 22 height 22
checkbox input "true"
click at [597, 496] on div at bounding box center [602, 499] width 22 height 22
checkbox input "true"
click at [580, 471] on input "Pick Destination Report" at bounding box center [619, 469] width 260 height 21
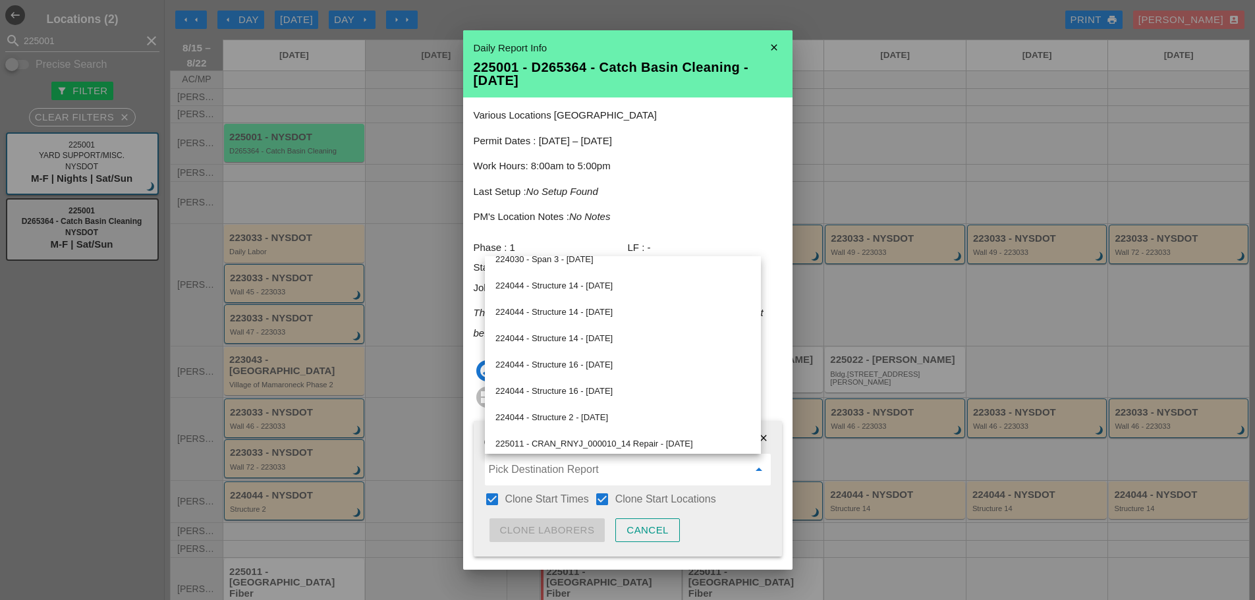
scroll to position [651, 0]
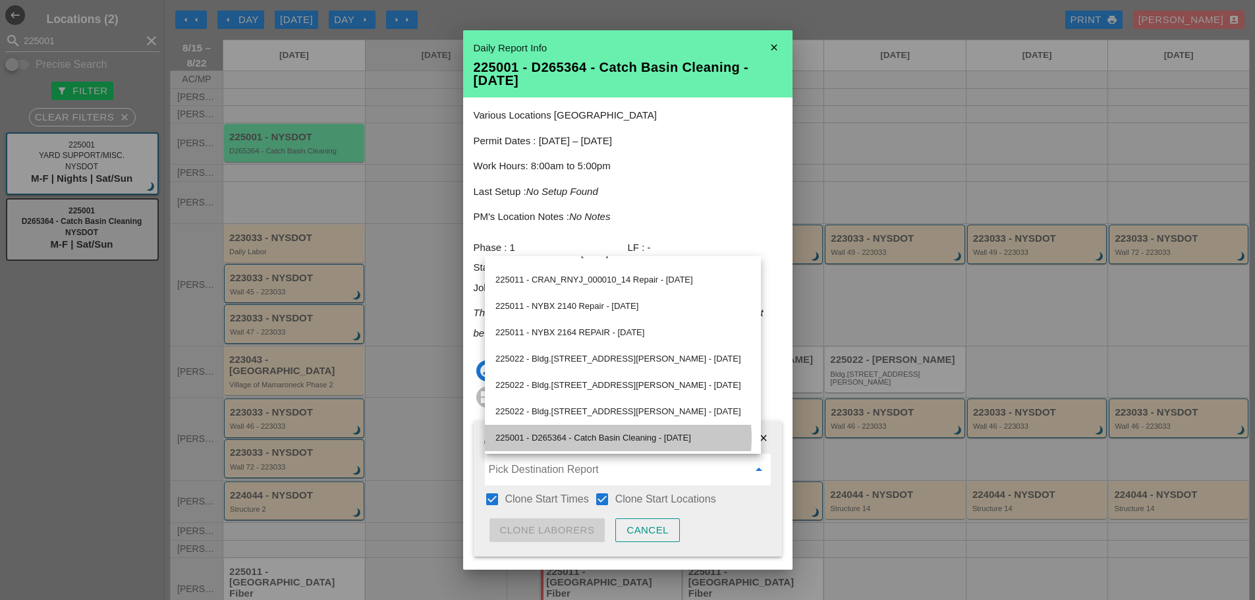
click at [653, 443] on div "225001 - D265364 - Catch Basin Cleaning - [DATE]" at bounding box center [622, 438] width 255 height 16
type input "225001 - D265364 - Catch Basin Cleaning - [DATE]"
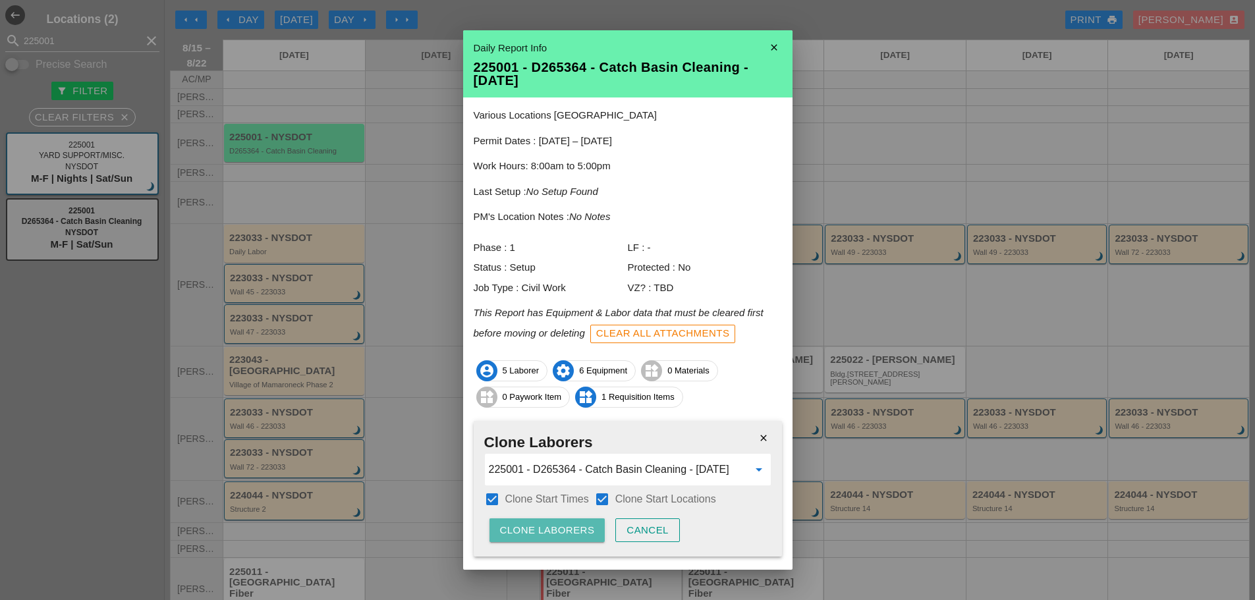
click at [580, 523] on div "Clone Laborers" at bounding box center [547, 530] width 95 height 15
click at [578, 523] on div "Are you sure?" at bounding box center [542, 530] width 84 height 15
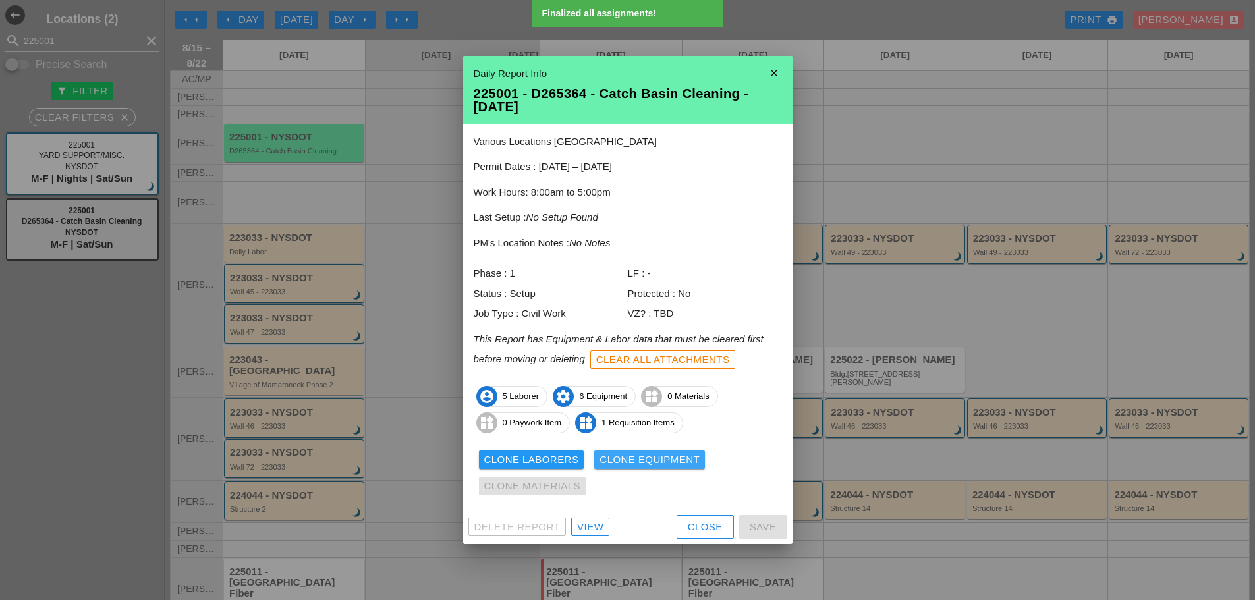
click at [628, 455] on div "Clone Equipment" at bounding box center [649, 459] width 100 height 15
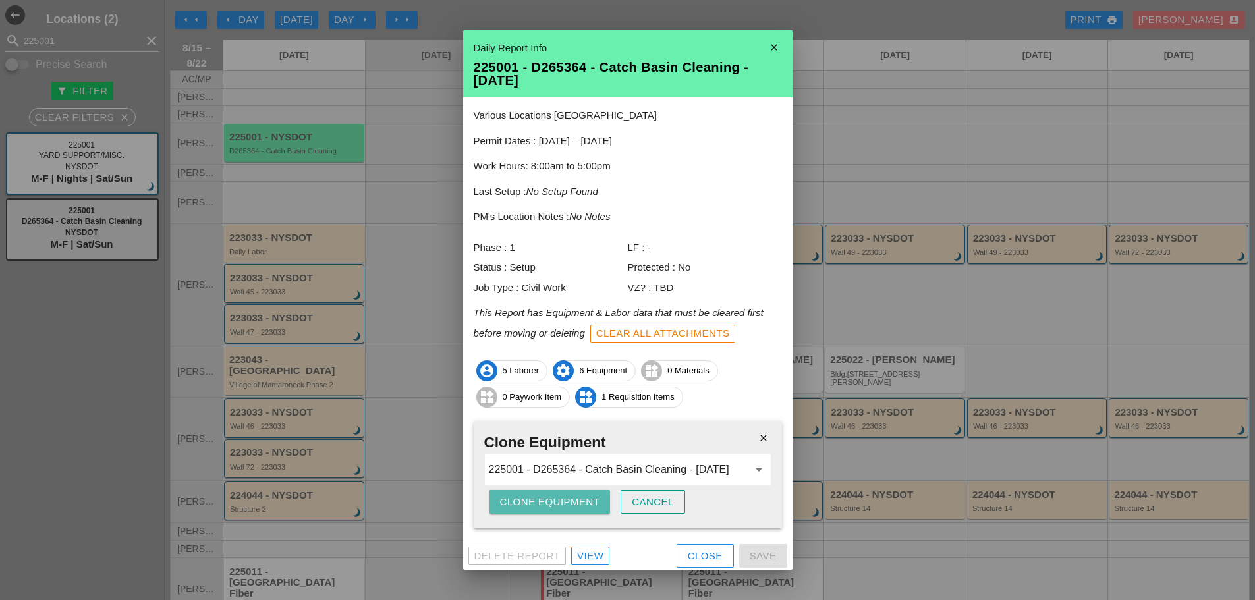
click at [574, 501] on div "Clone Equipment" at bounding box center [550, 502] width 100 height 15
click at [574, 500] on div "Clone Equipment" at bounding box center [550, 502] width 100 height 15
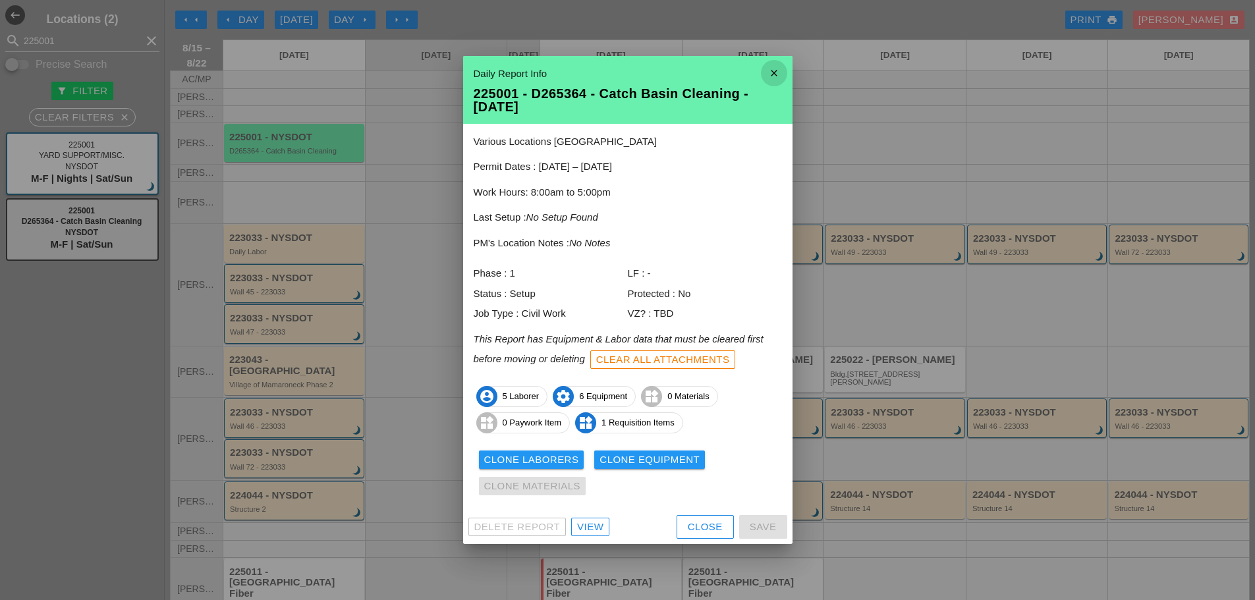
click at [779, 77] on icon "close" at bounding box center [774, 73] width 26 height 26
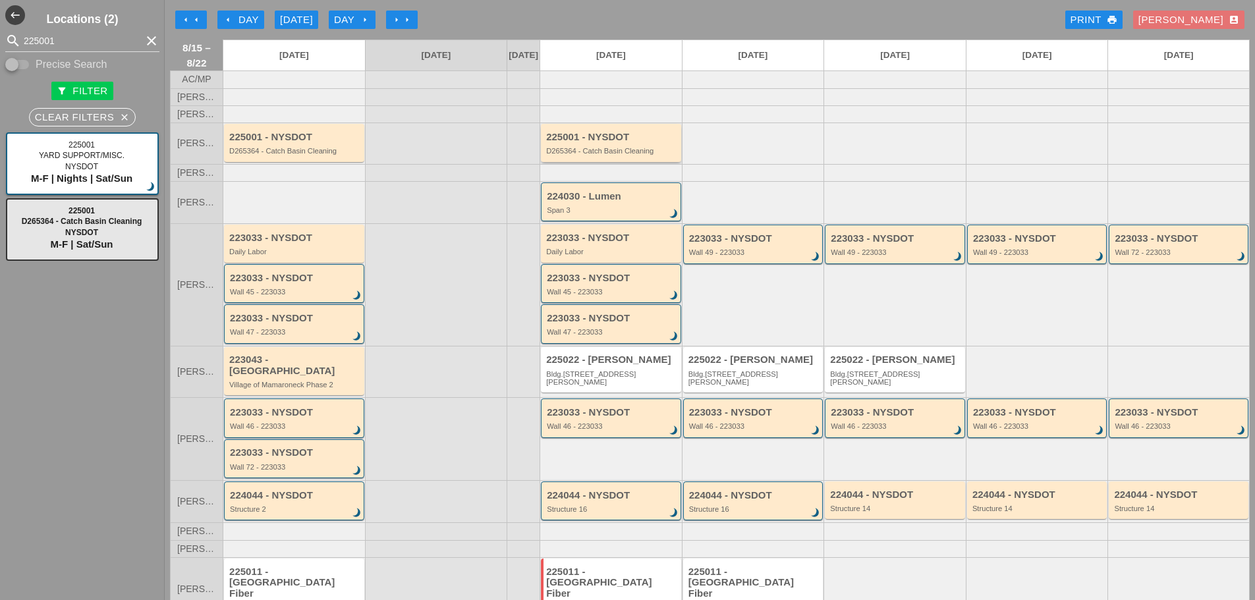
click at [628, 155] on div "D265364 - Catch Basin Cleaning" at bounding box center [612, 151] width 132 height 8
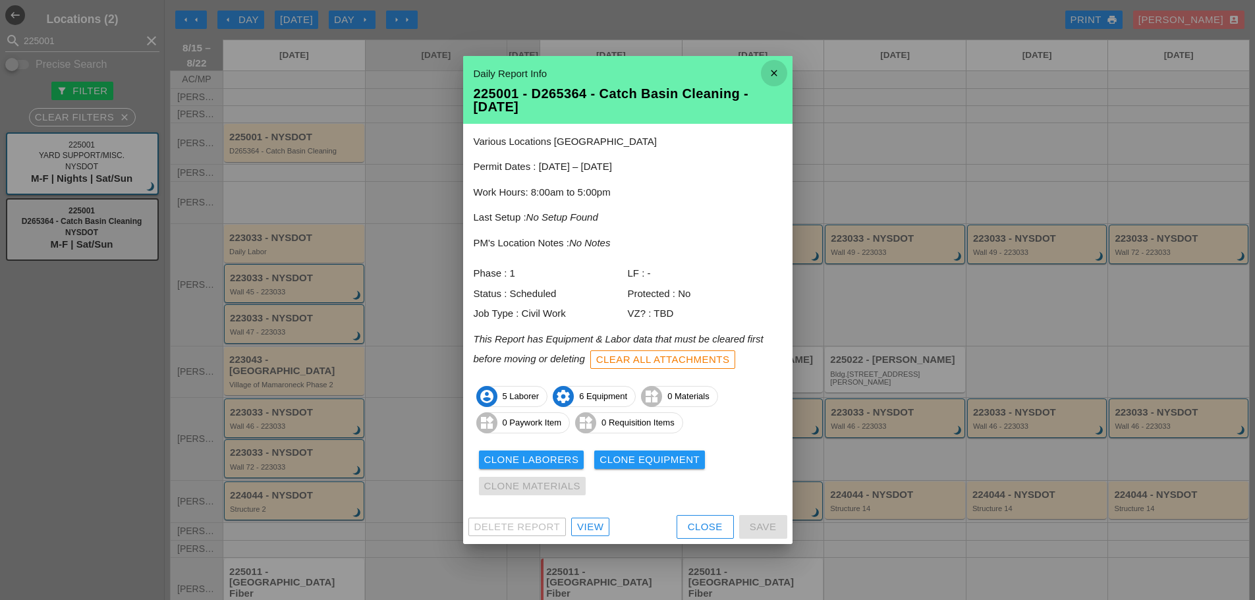
click at [777, 67] on icon "close" at bounding box center [774, 73] width 26 height 26
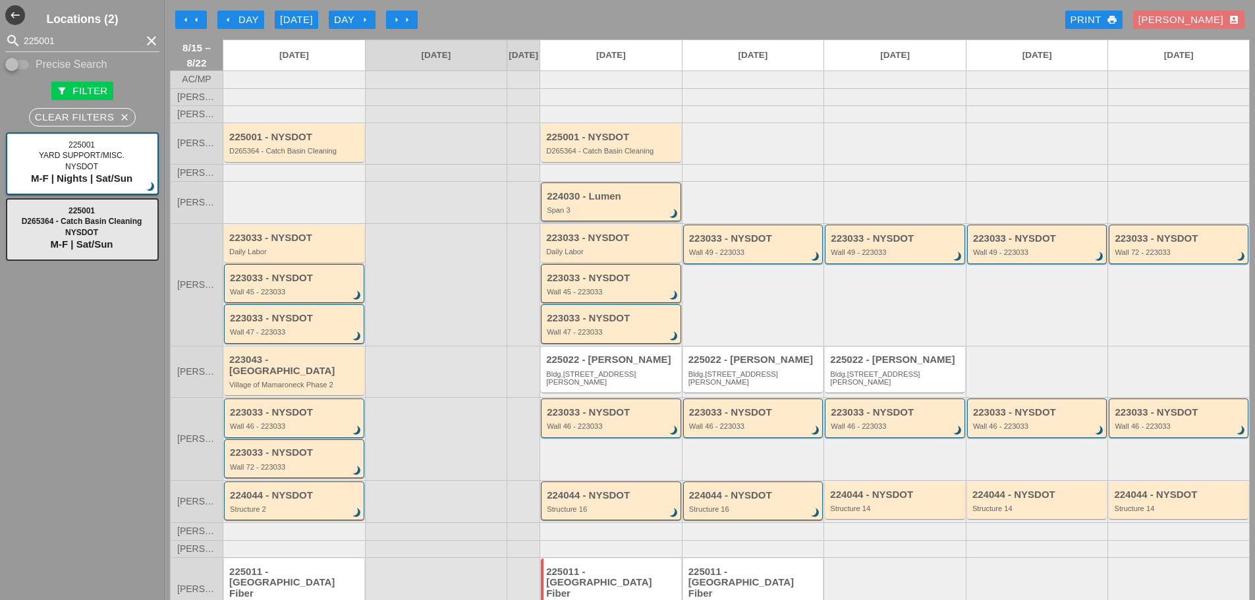
click at [603, 214] on div "Span 3" at bounding box center [612, 210] width 130 height 8
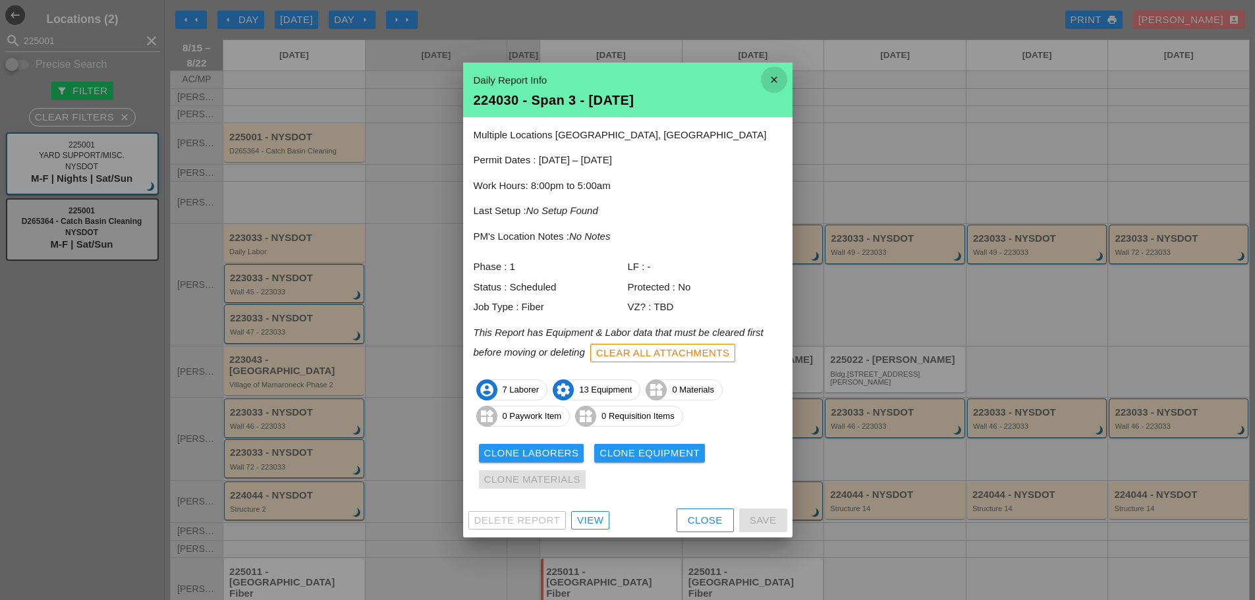
click at [775, 78] on icon "close" at bounding box center [774, 80] width 26 height 26
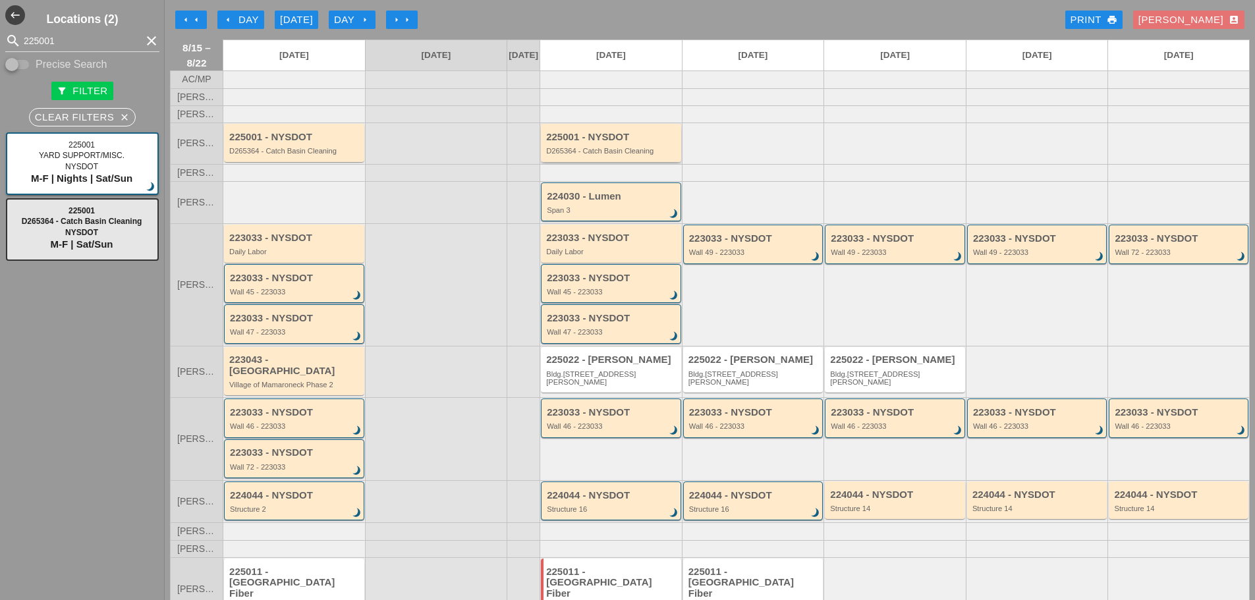
click at [620, 152] on div "225001 - NYSDOT D265364 - Catch Basin Cleaning" at bounding box center [612, 144] width 132 height 24
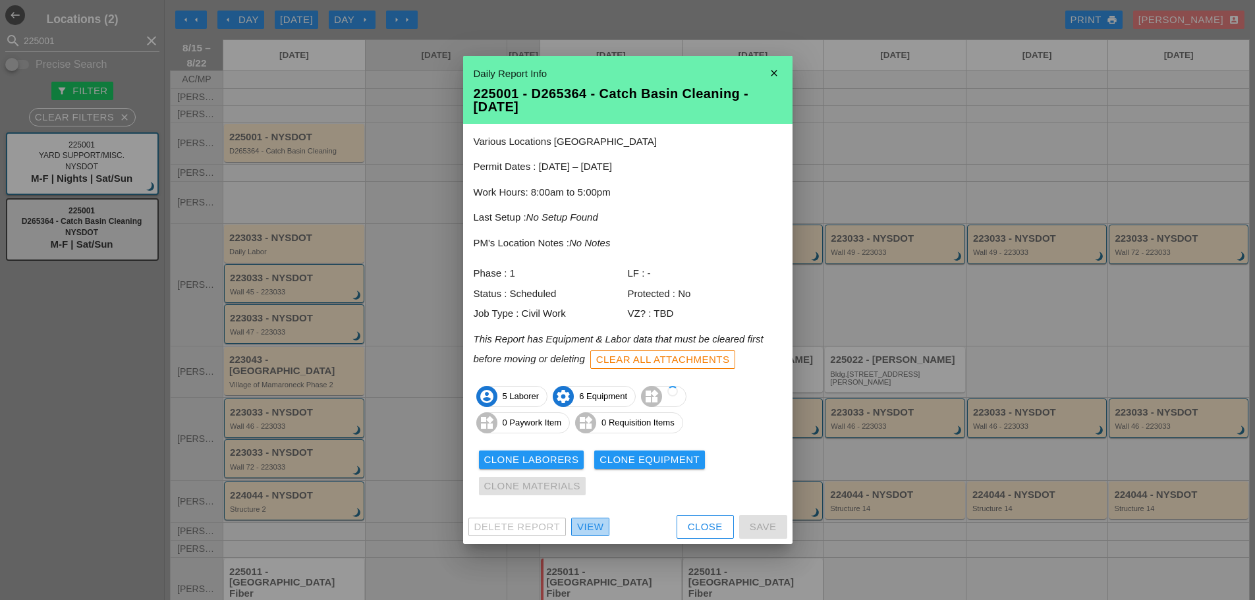
click at [589, 532] on div "View" at bounding box center [590, 527] width 26 height 15
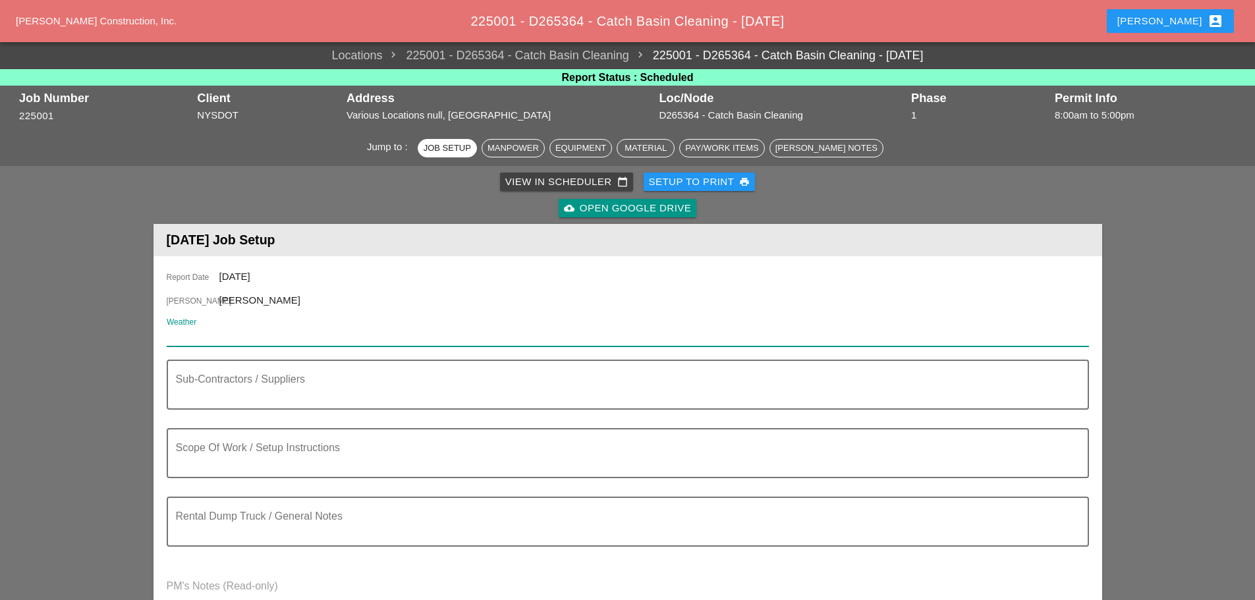
paste input "Mon 18 Day 79° 8% ENE 12 mph Sunshine and clouds mixed. High 79F. Winds ENE at …"
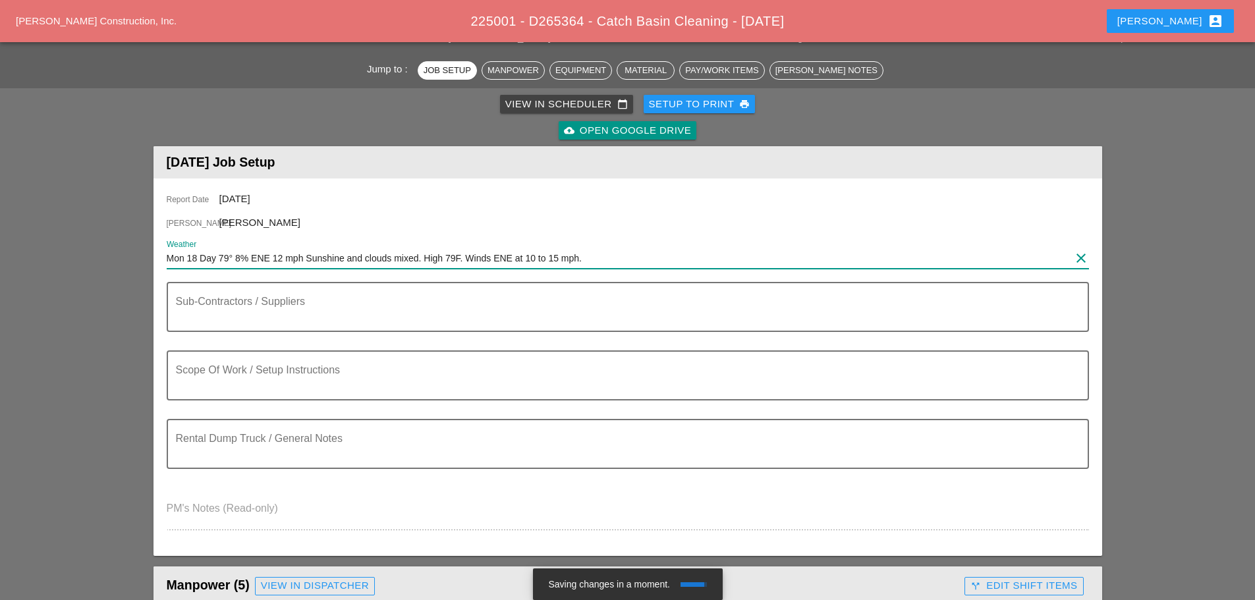
scroll to position [198, 0]
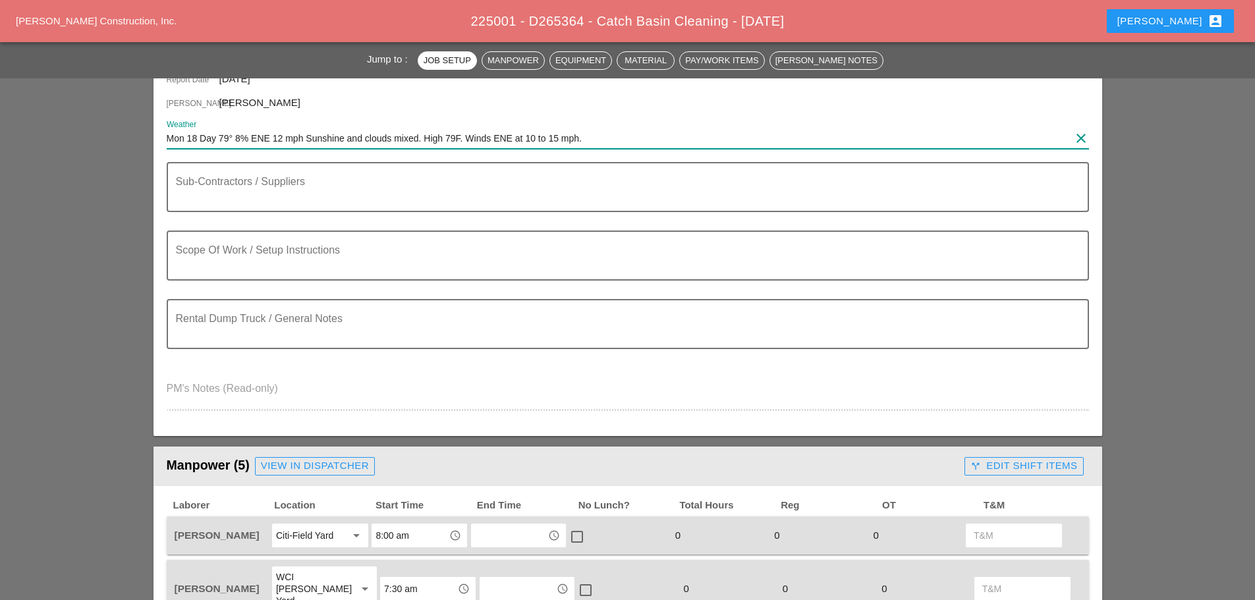
type input "Mon 18 Day 79° 8% ENE 12 mph Sunshine and clouds mixed. High 79F. Winds ENE at …"
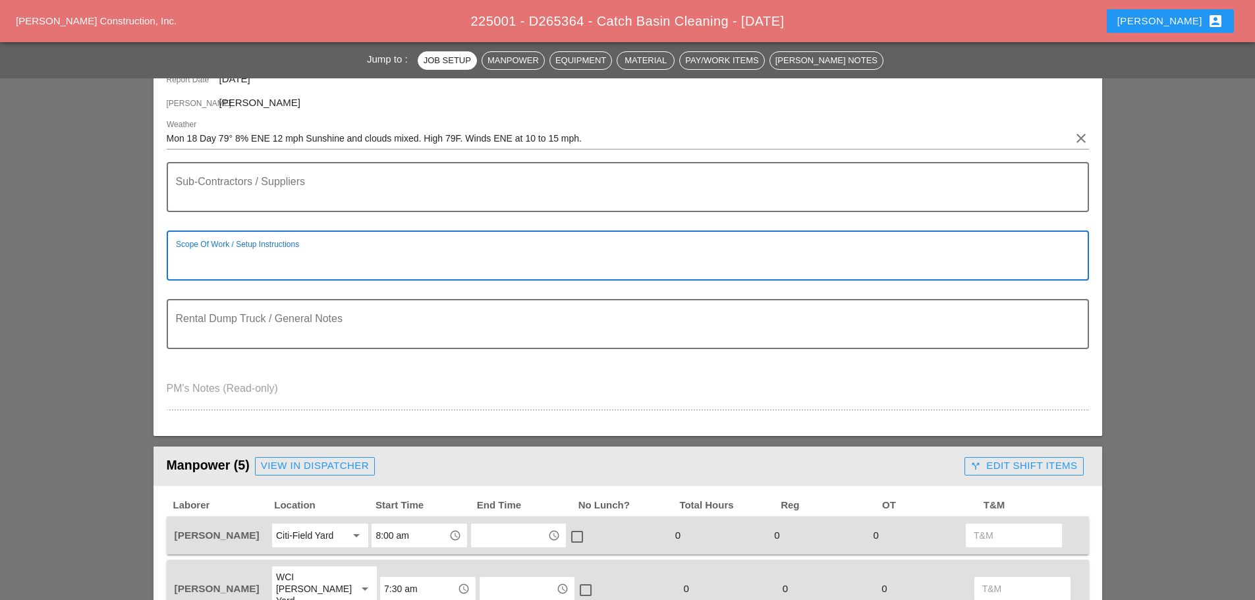
click at [223, 260] on textarea "Scope Of Work / Setup Instructions" at bounding box center [622, 264] width 893 height 32
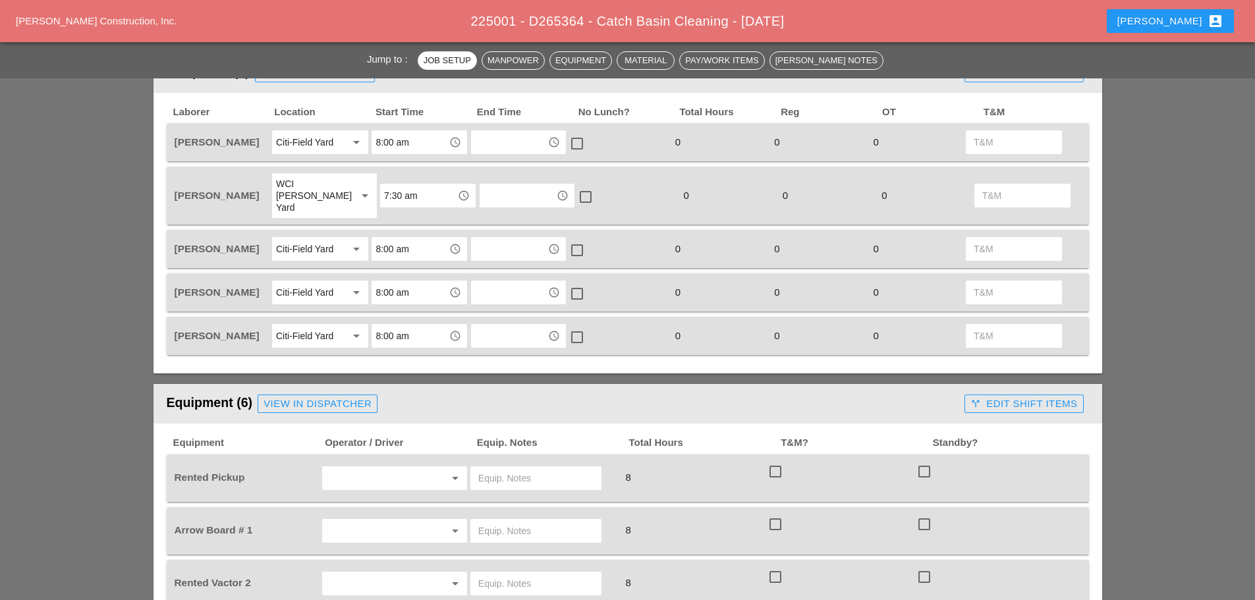
scroll to position [725, 0]
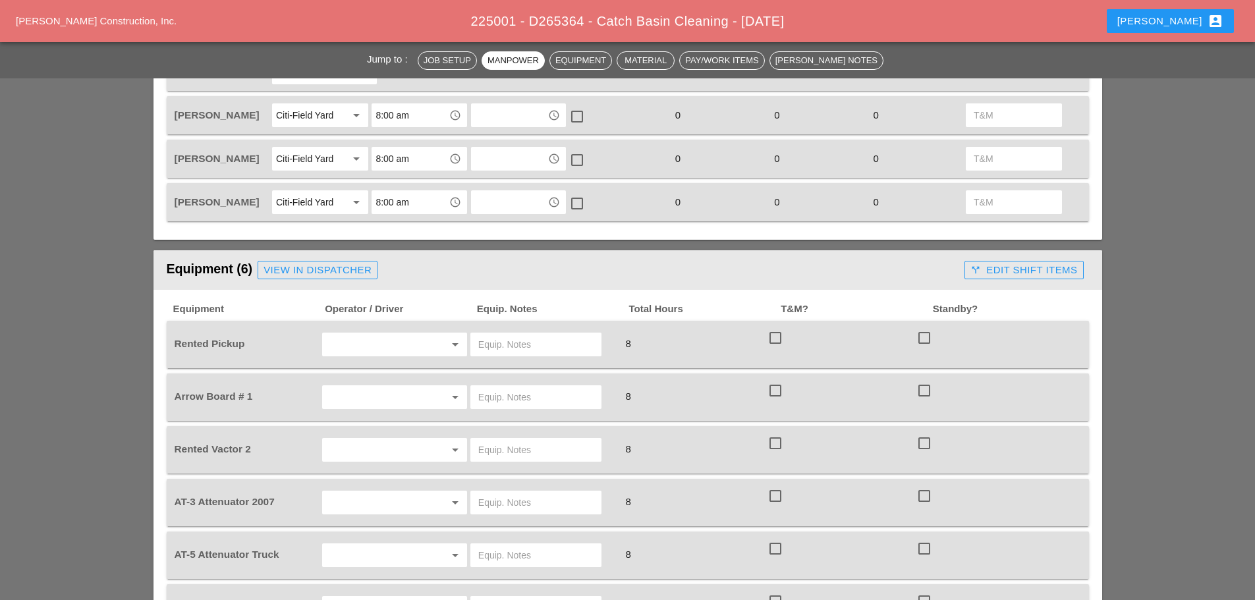
type textarea "=================== CLEANING C.B"
click at [365, 334] on input "text" at bounding box center [376, 344] width 100 height 21
click at [379, 382] on div "[PERSON_NAME]" at bounding box center [395, 387] width 124 height 16
type input "[PERSON_NAME]"
click at [377, 393] on input "text" at bounding box center [376, 397] width 100 height 21
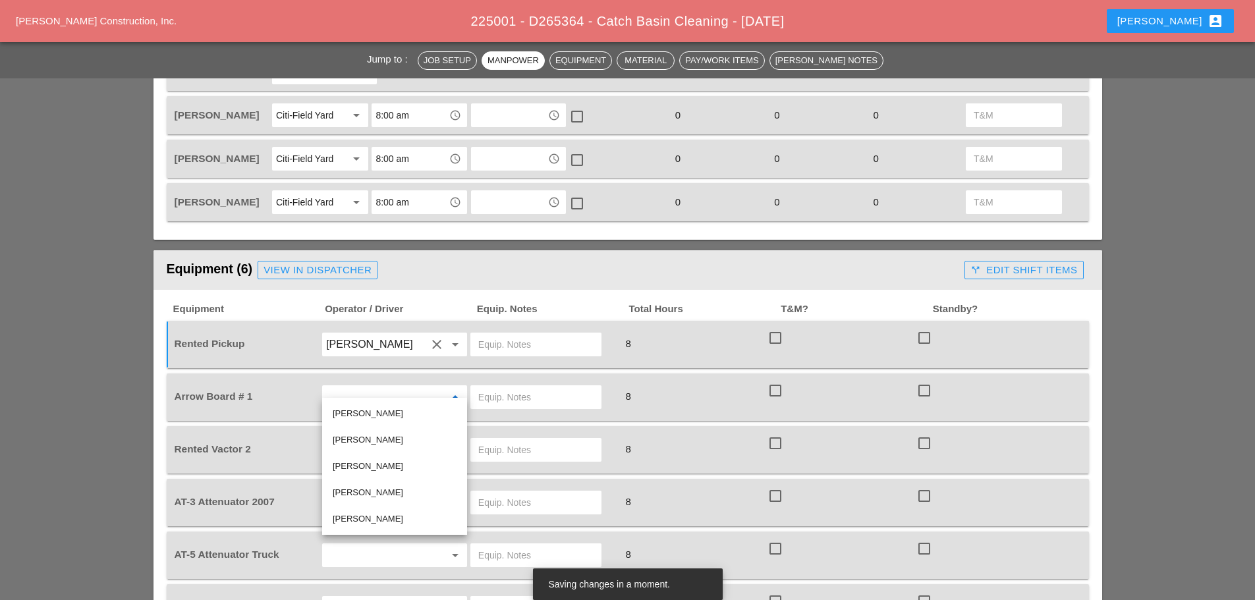
drag, startPoint x: 1161, startPoint y: 373, endPoint x: 1110, endPoint y: 375, distance: 50.1
click at [360, 440] on input "text" at bounding box center [376, 449] width 100 height 21
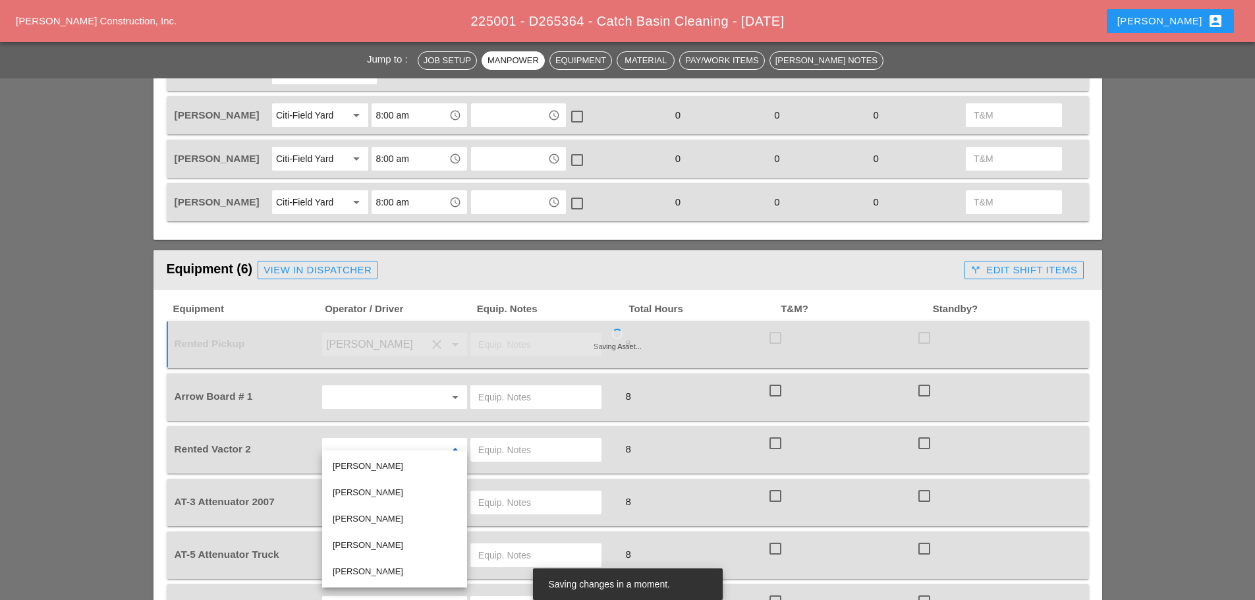
click at [366, 570] on div "[PERSON_NAME]" at bounding box center [395, 572] width 124 height 16
type input "[PERSON_NAME]"
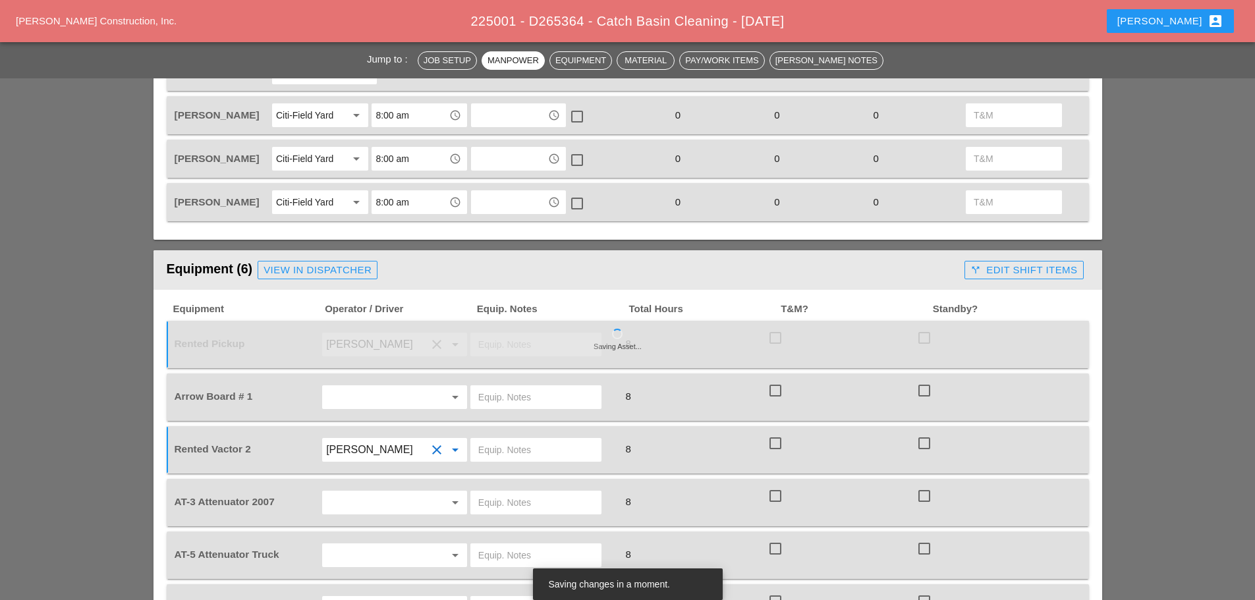
click at [384, 492] on input "text" at bounding box center [376, 502] width 100 height 21
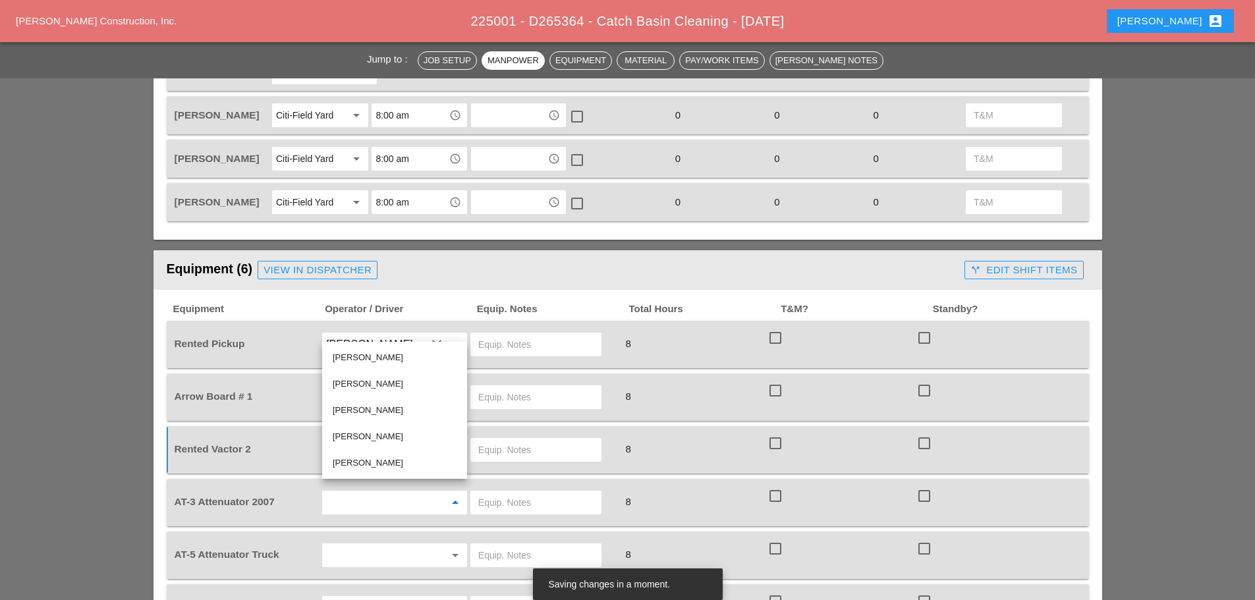
click at [368, 355] on div "[PERSON_NAME]" at bounding box center [395, 358] width 124 height 16
type input "[PERSON_NAME]"
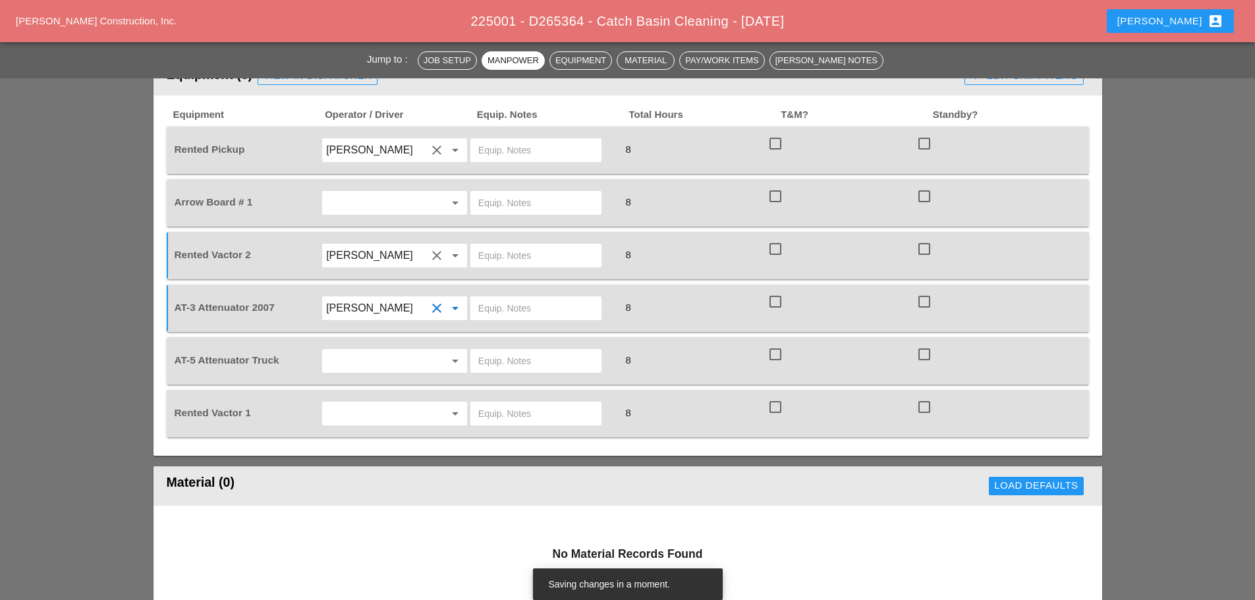
scroll to position [922, 0]
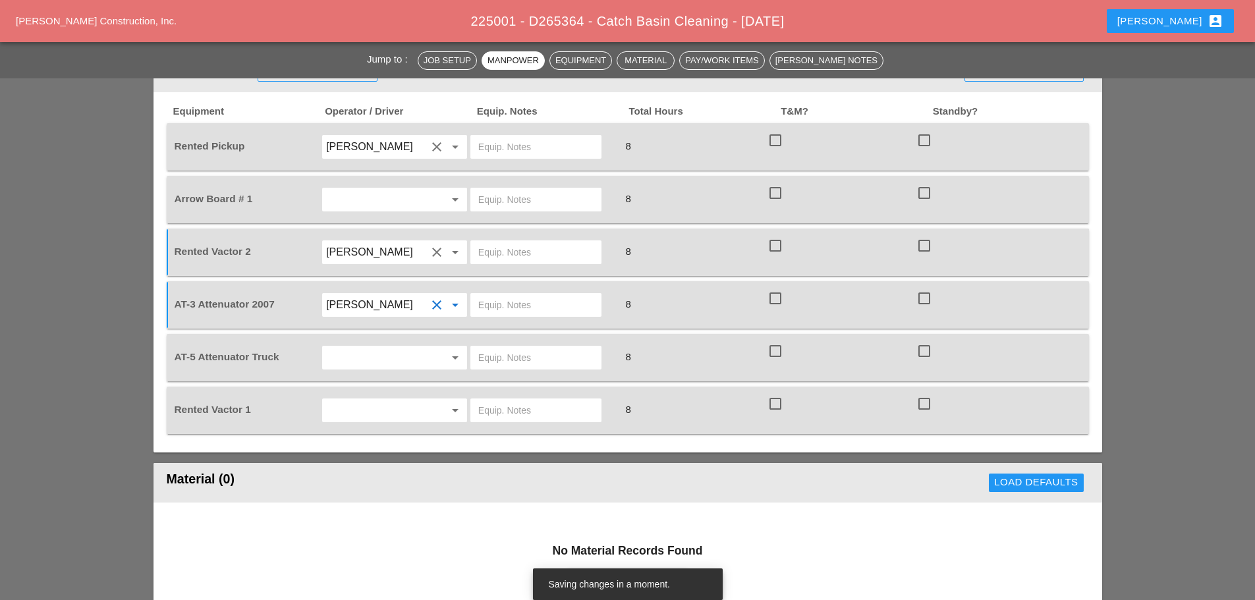
click at [363, 347] on input "text" at bounding box center [376, 357] width 100 height 21
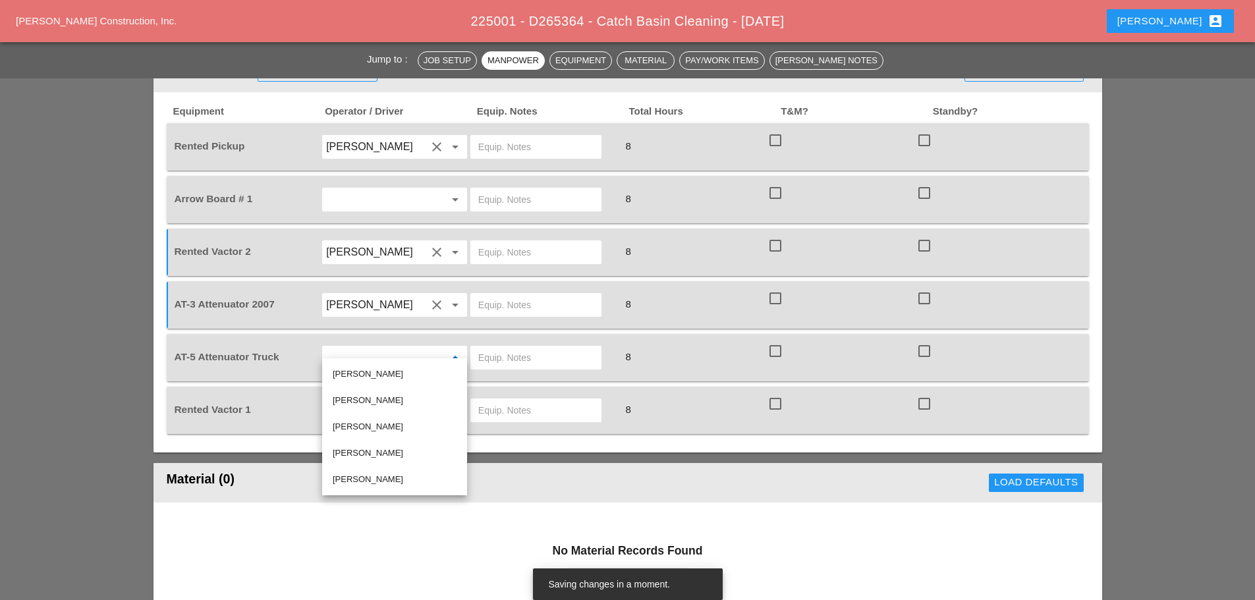
click at [364, 422] on div "[PERSON_NAME]" at bounding box center [395, 427] width 124 height 16
type input "[PERSON_NAME]"
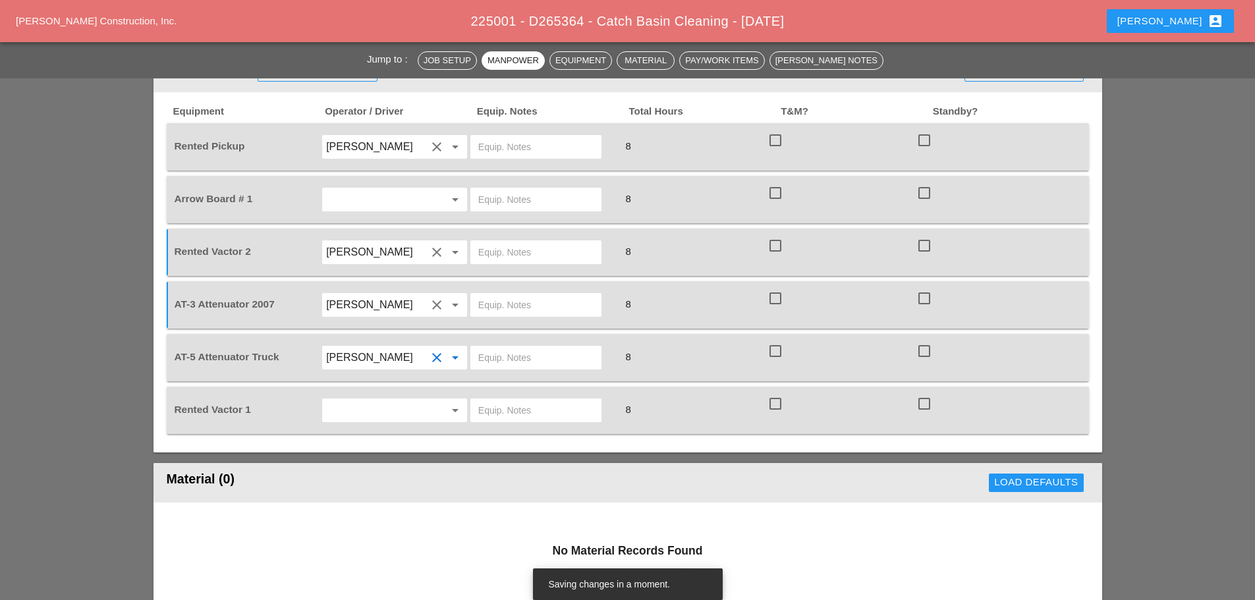
click at [376, 400] on input "text" at bounding box center [376, 410] width 100 height 21
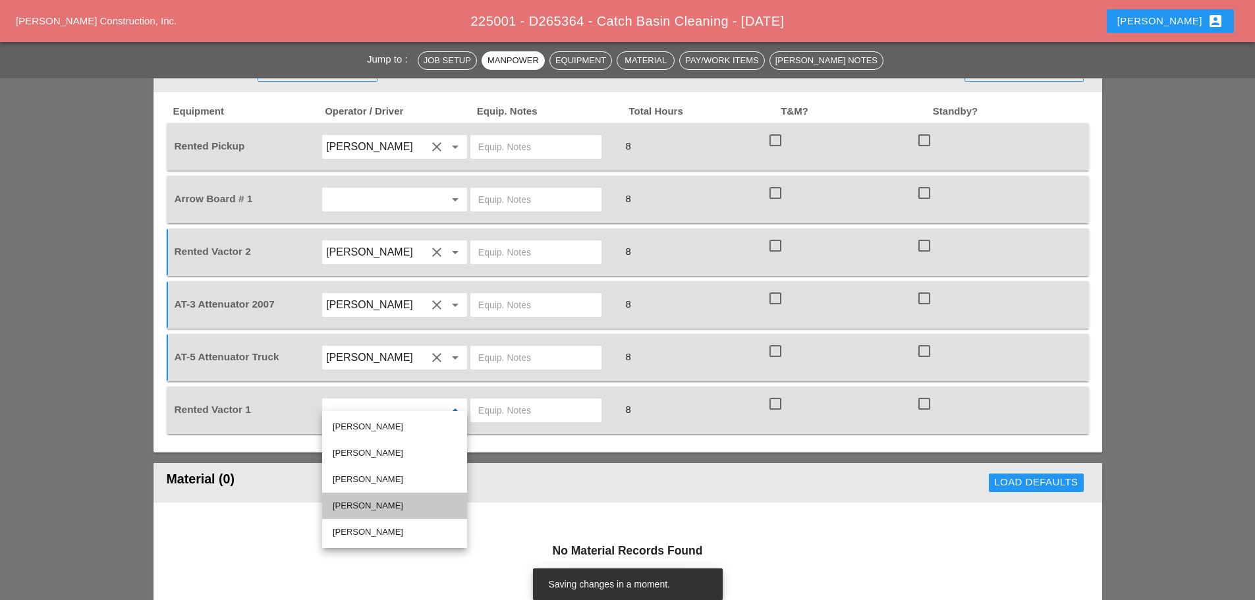
click at [370, 501] on div "[PERSON_NAME]" at bounding box center [395, 506] width 124 height 16
type input "[PERSON_NAME]"
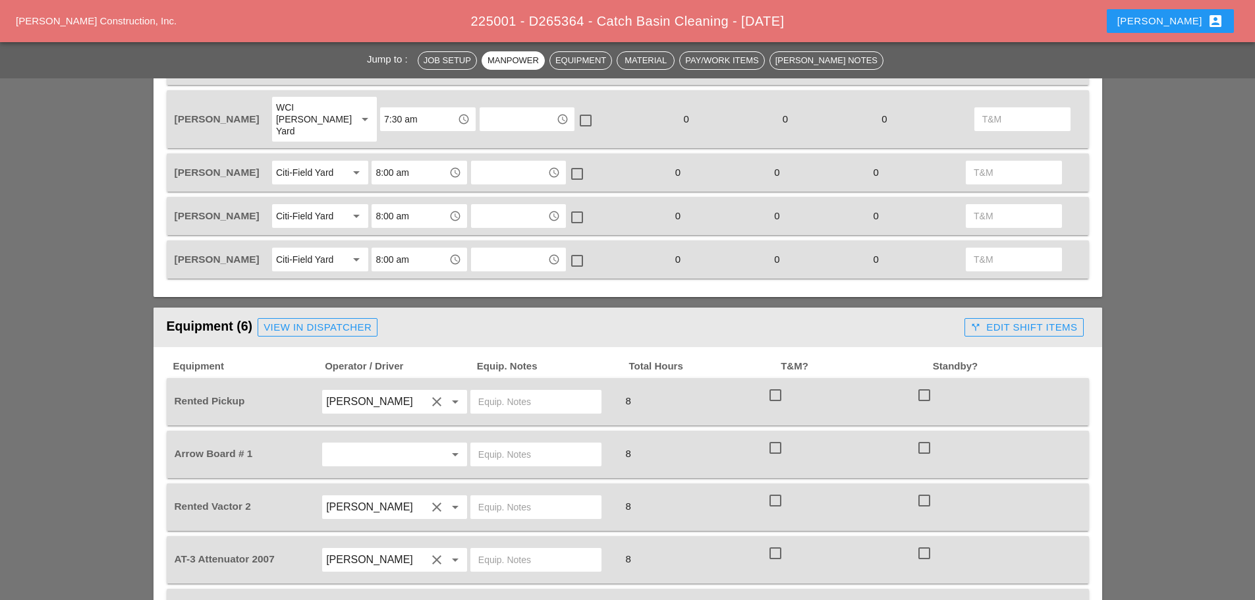
scroll to position [790, 0]
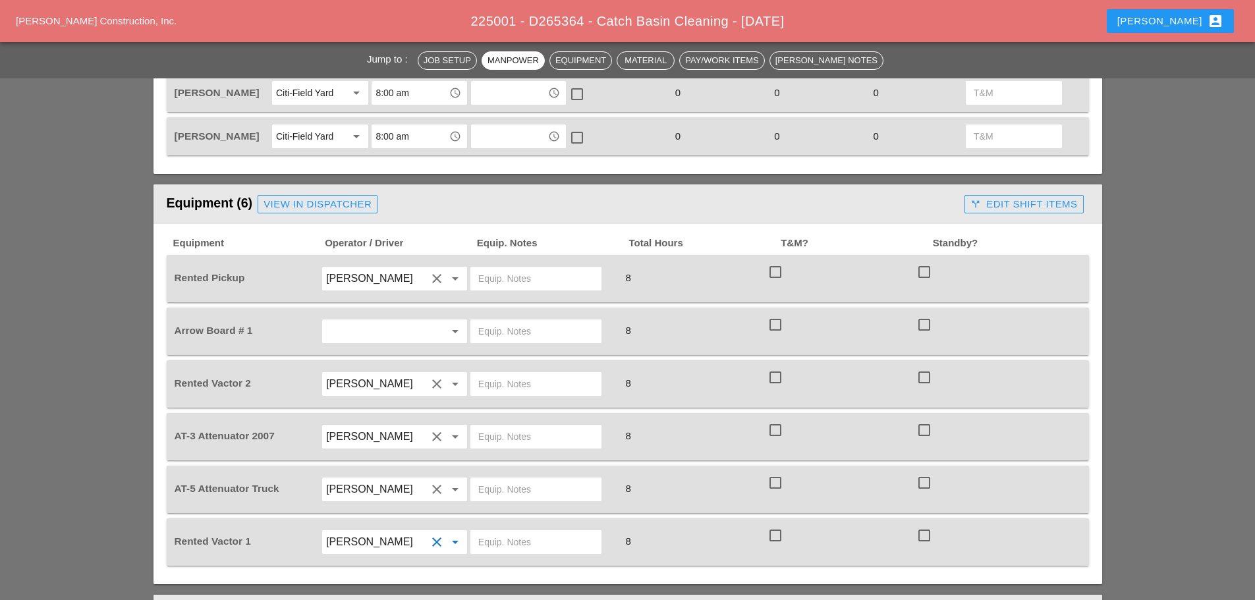
click at [496, 426] on input "text" at bounding box center [535, 436] width 115 height 21
type input "[PERSON_NAME] YARD"
click at [505, 479] on input "text" at bounding box center [535, 489] width 115 height 21
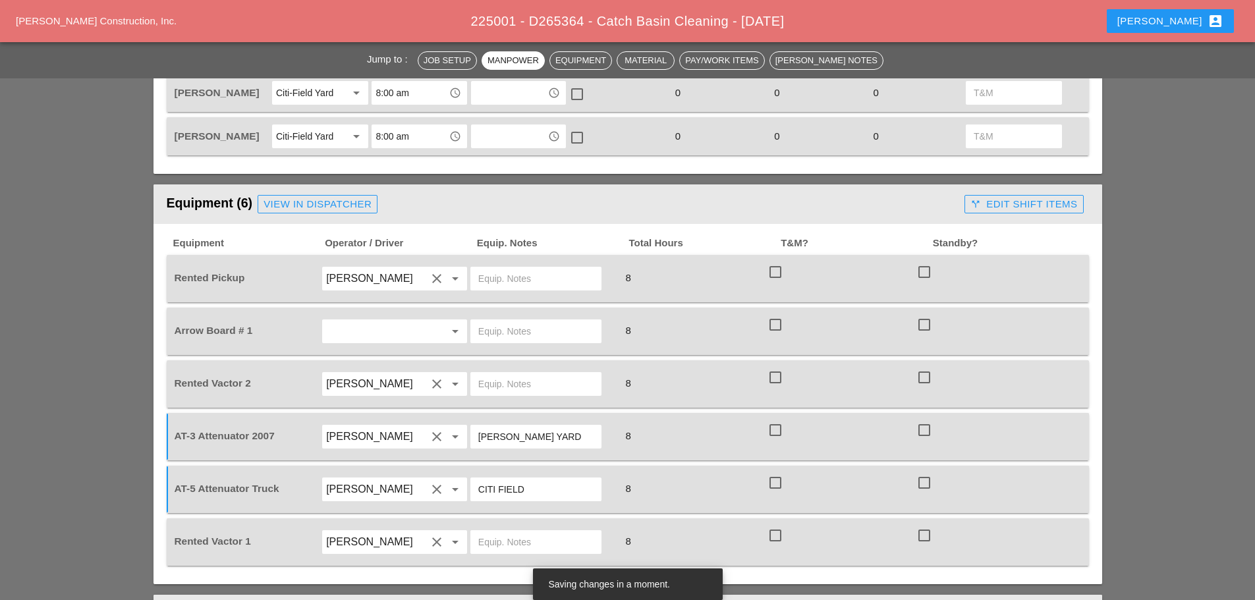
type input "CITI FIELD"
click at [516, 537] on input "text" at bounding box center [535, 542] width 115 height 21
type input "CITI FIELD"
click at [503, 373] on input "text" at bounding box center [535, 383] width 115 height 21
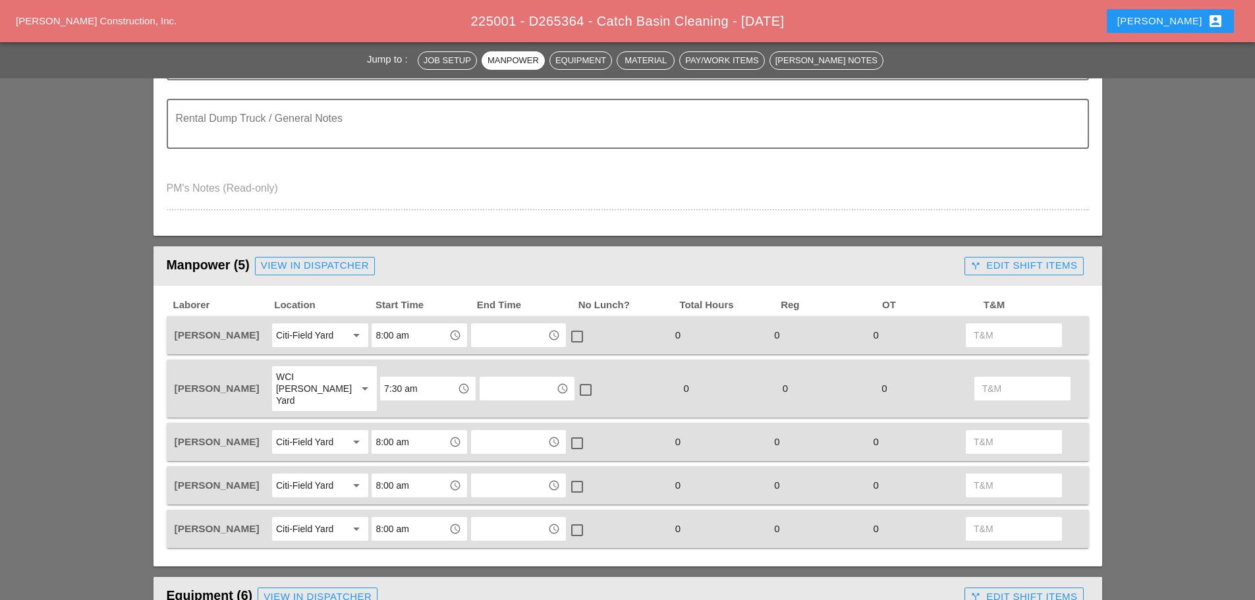
scroll to position [395, 0]
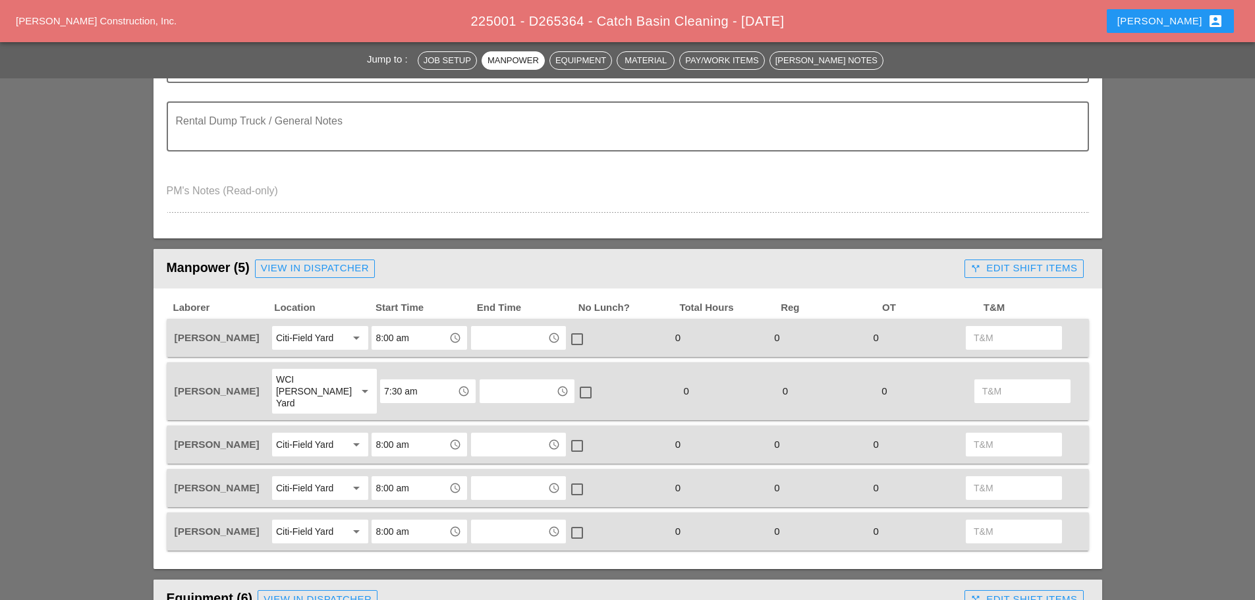
type input "CITI FIELD"
